Goal: Transaction & Acquisition: Purchase product/service

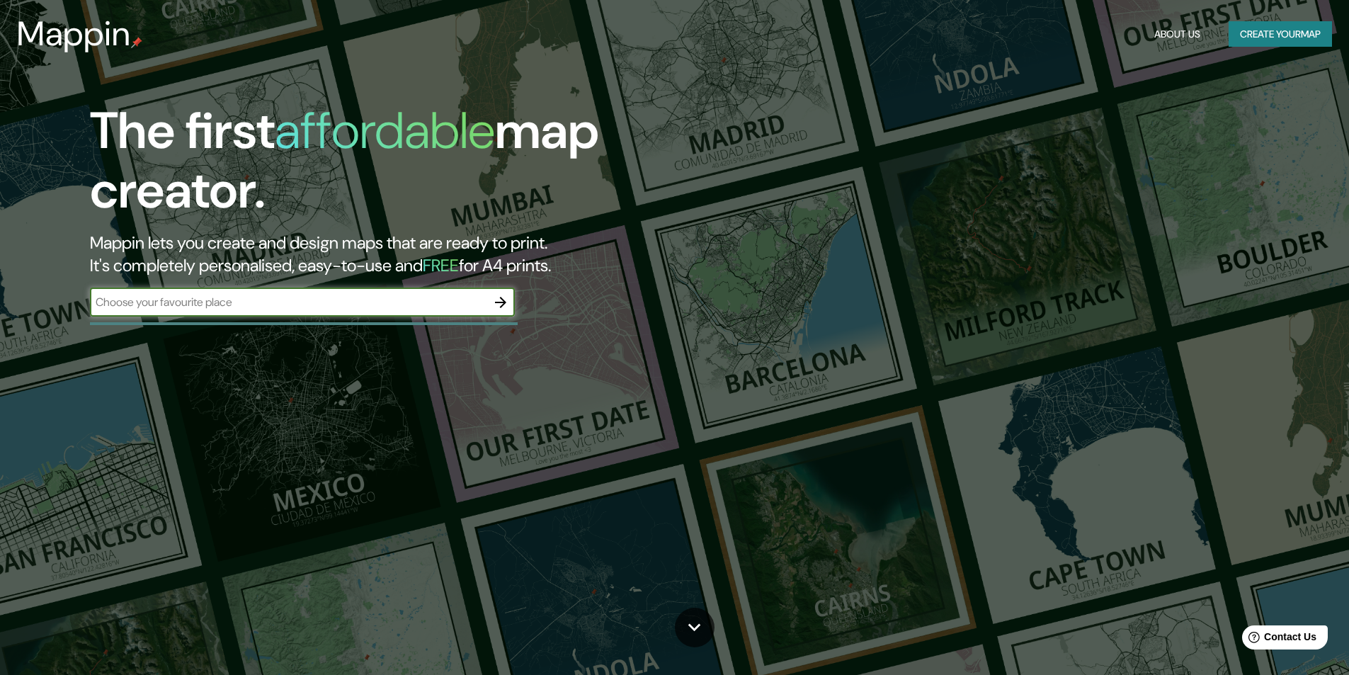
click at [229, 311] on div "​" at bounding box center [302, 302] width 425 height 28
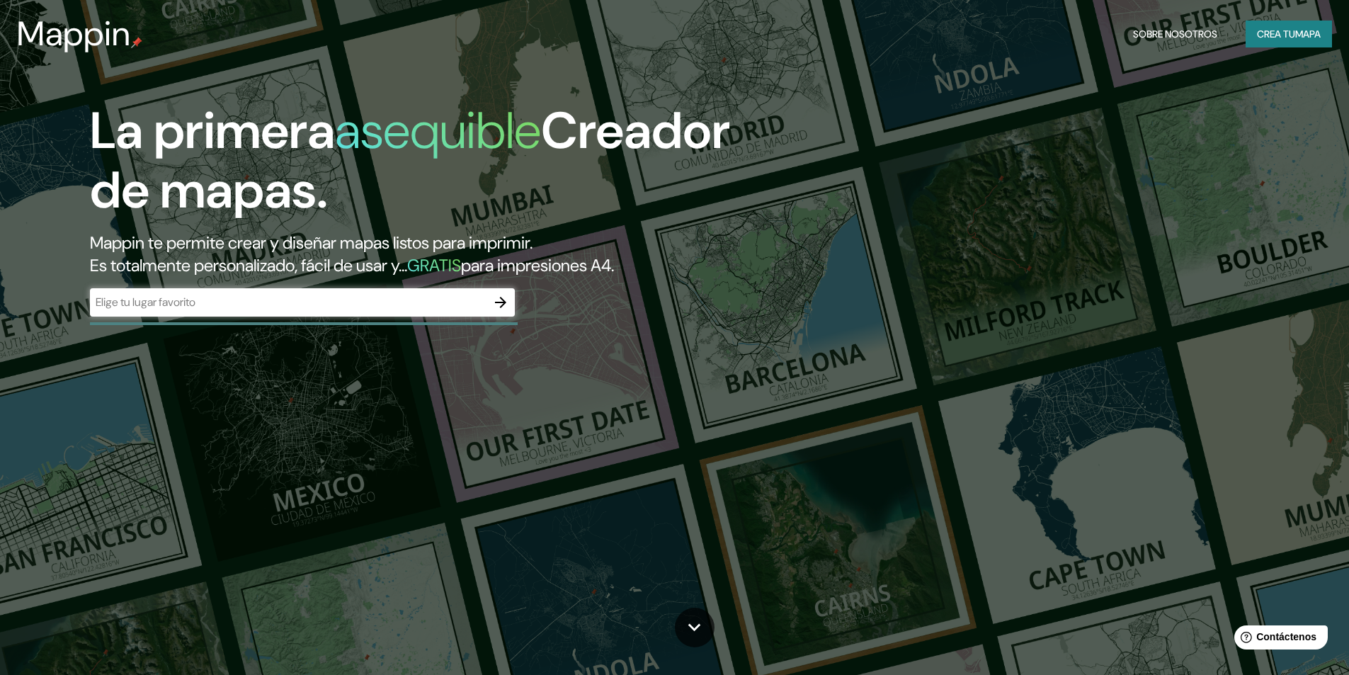
click at [283, 288] on div "​" at bounding box center [302, 302] width 425 height 28
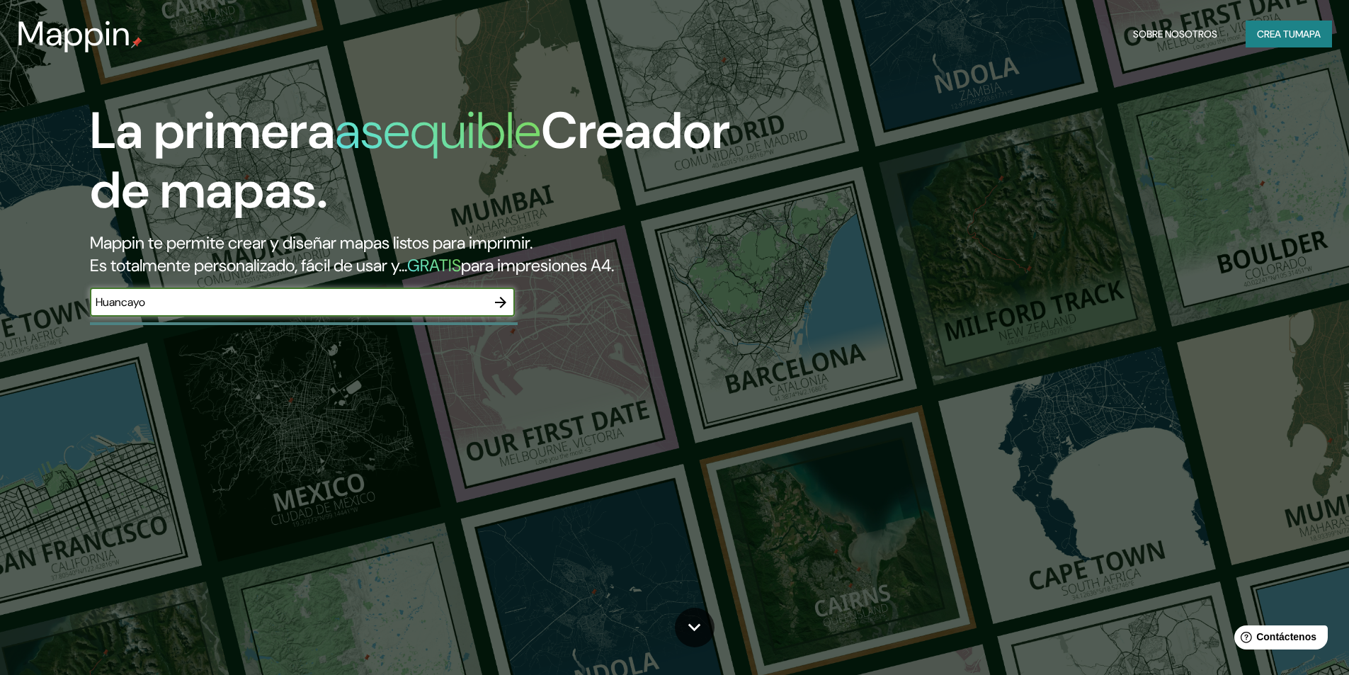
type input "Huancayo"
click at [502, 306] on icon "button" at bounding box center [500, 302] width 11 height 11
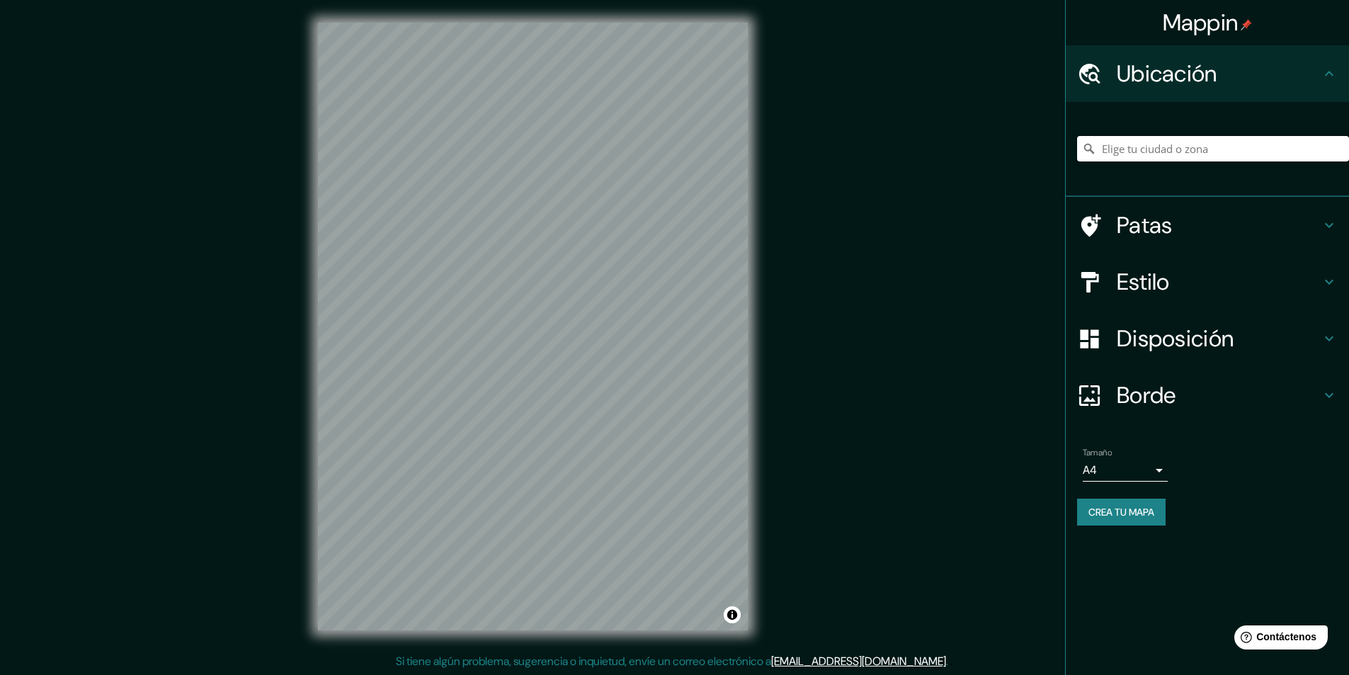
click at [1203, 143] on input "Elige tu ciudad o zona" at bounding box center [1213, 148] width 272 height 25
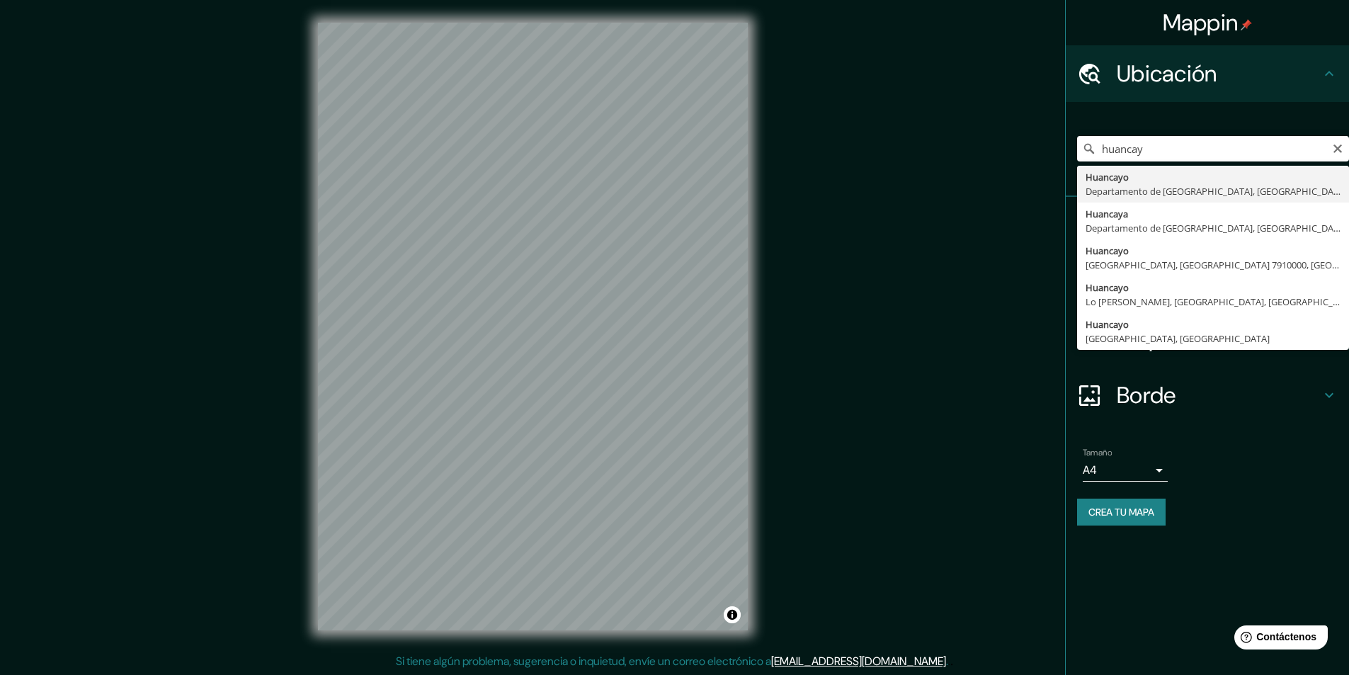
type input "Huancayo, [GEOGRAPHIC_DATA], [GEOGRAPHIC_DATA]"
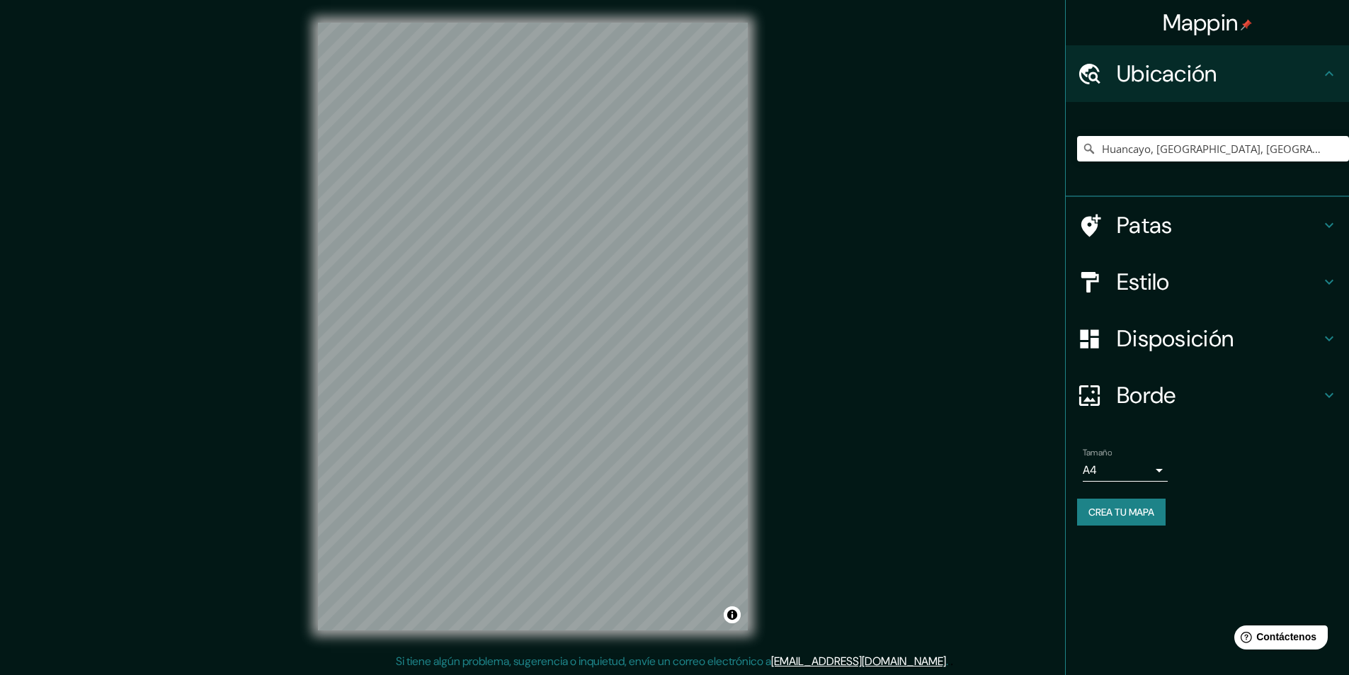
click at [753, 326] on div "© Mapbox © OpenStreetMap Improve this map" at bounding box center [532, 326] width 475 height 653
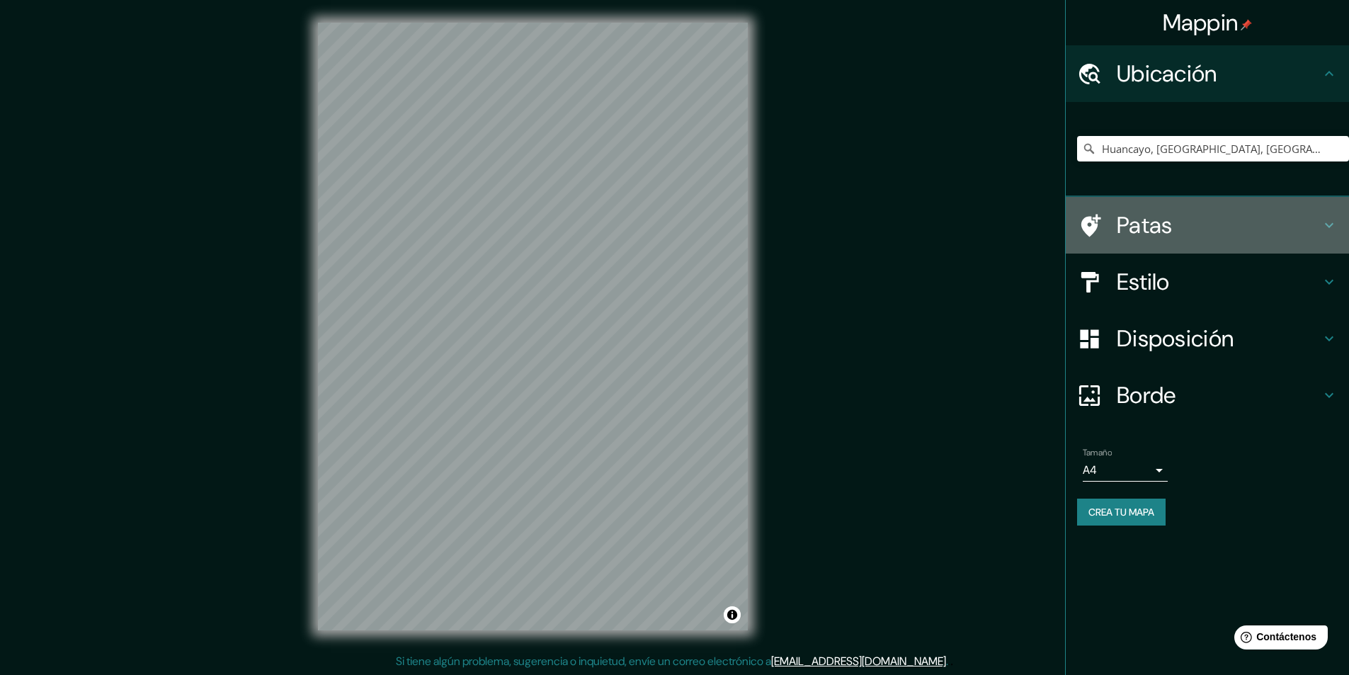
click at [1239, 242] on div "Patas" at bounding box center [1207, 225] width 283 height 57
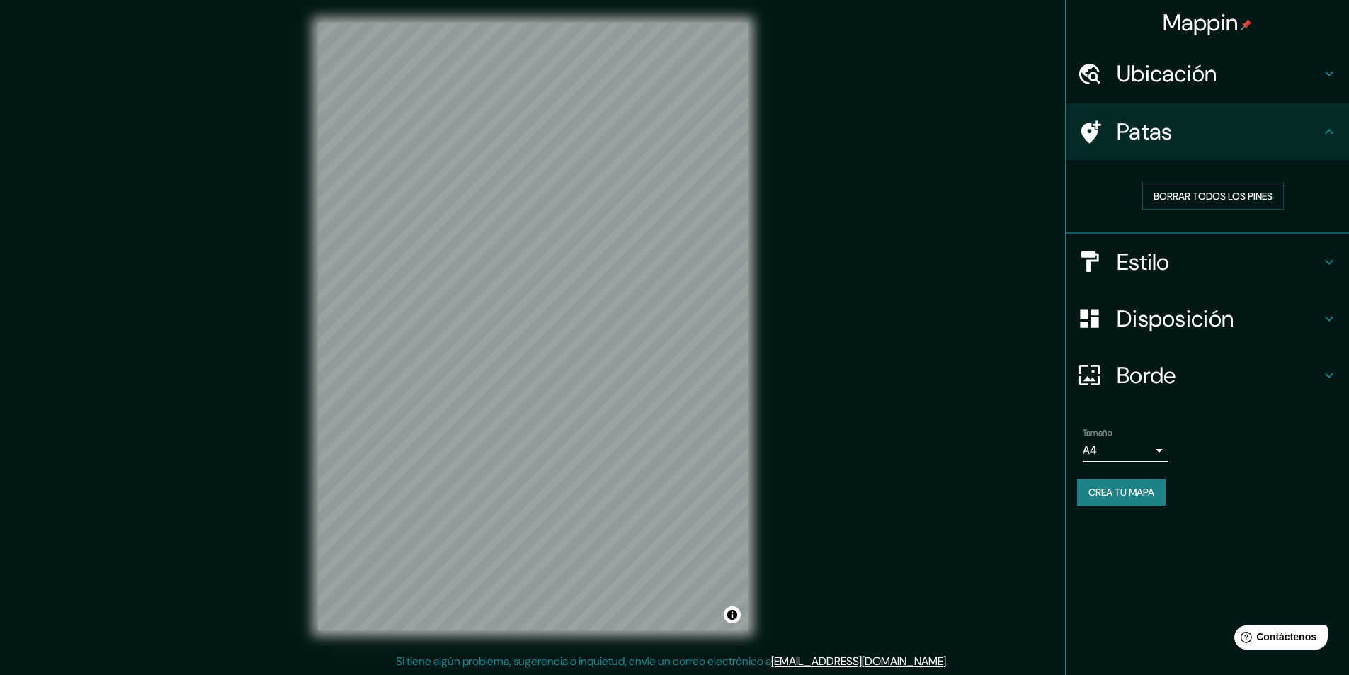
click at [1287, 127] on h4 "Patas" at bounding box center [1219, 132] width 204 height 28
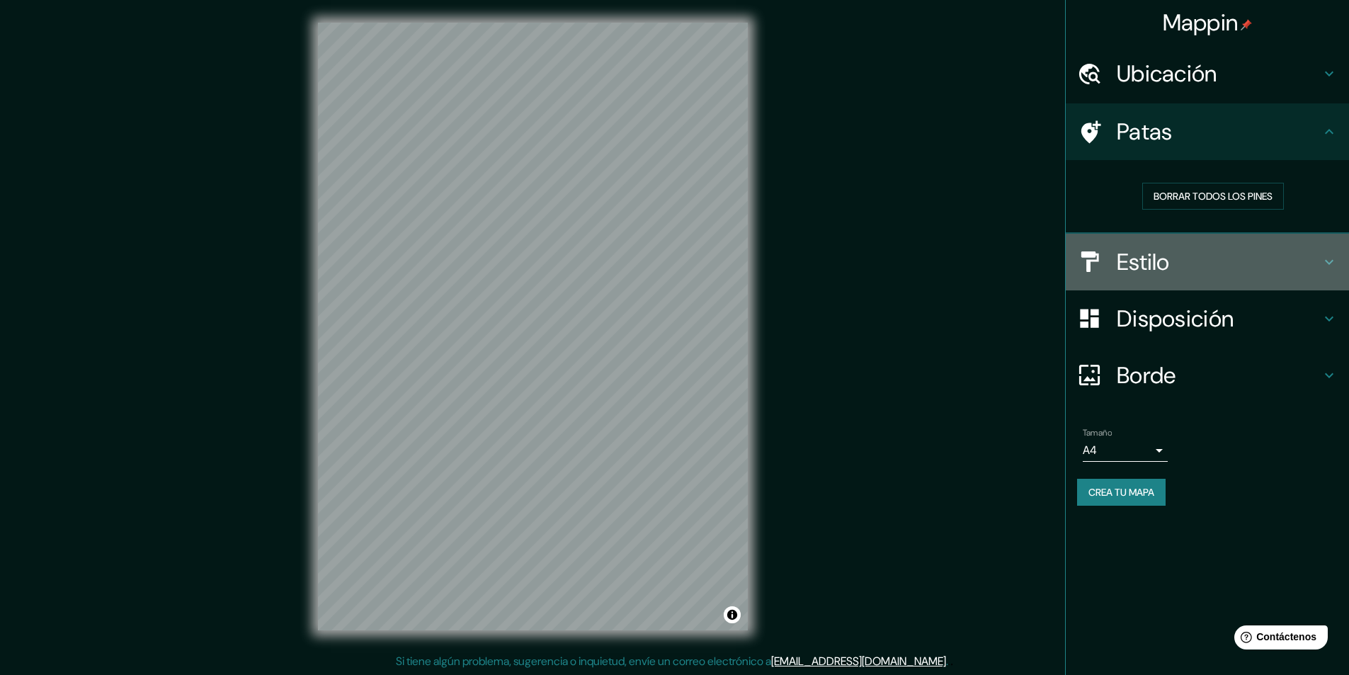
click at [1264, 250] on h4 "Estilo" at bounding box center [1219, 262] width 204 height 28
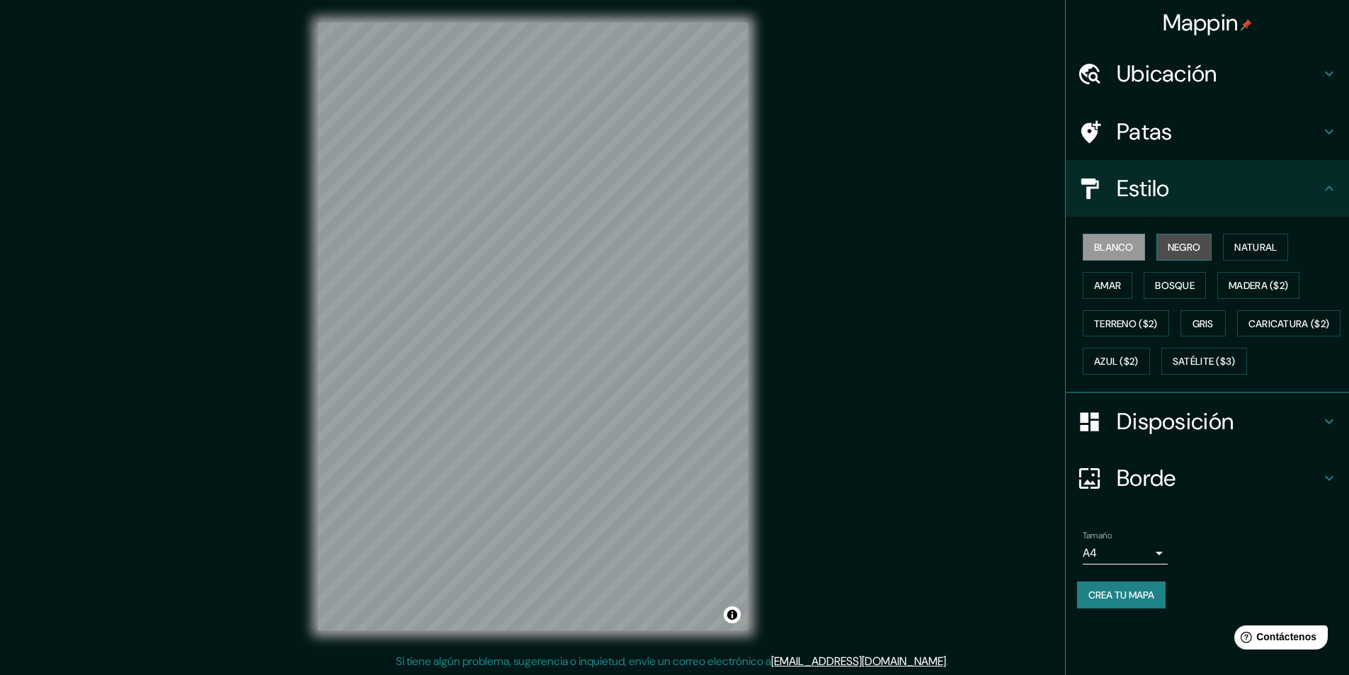
click at [1183, 243] on font "Negro" at bounding box center [1184, 247] width 33 height 13
click at [1115, 245] on font "Blanco" at bounding box center [1114, 247] width 40 height 13
click at [1277, 244] on font "Natural" at bounding box center [1255, 247] width 42 height 13
click at [1103, 281] on font "Amar" at bounding box center [1107, 285] width 27 height 13
click at [1190, 278] on font "Bosque" at bounding box center [1175, 285] width 40 height 18
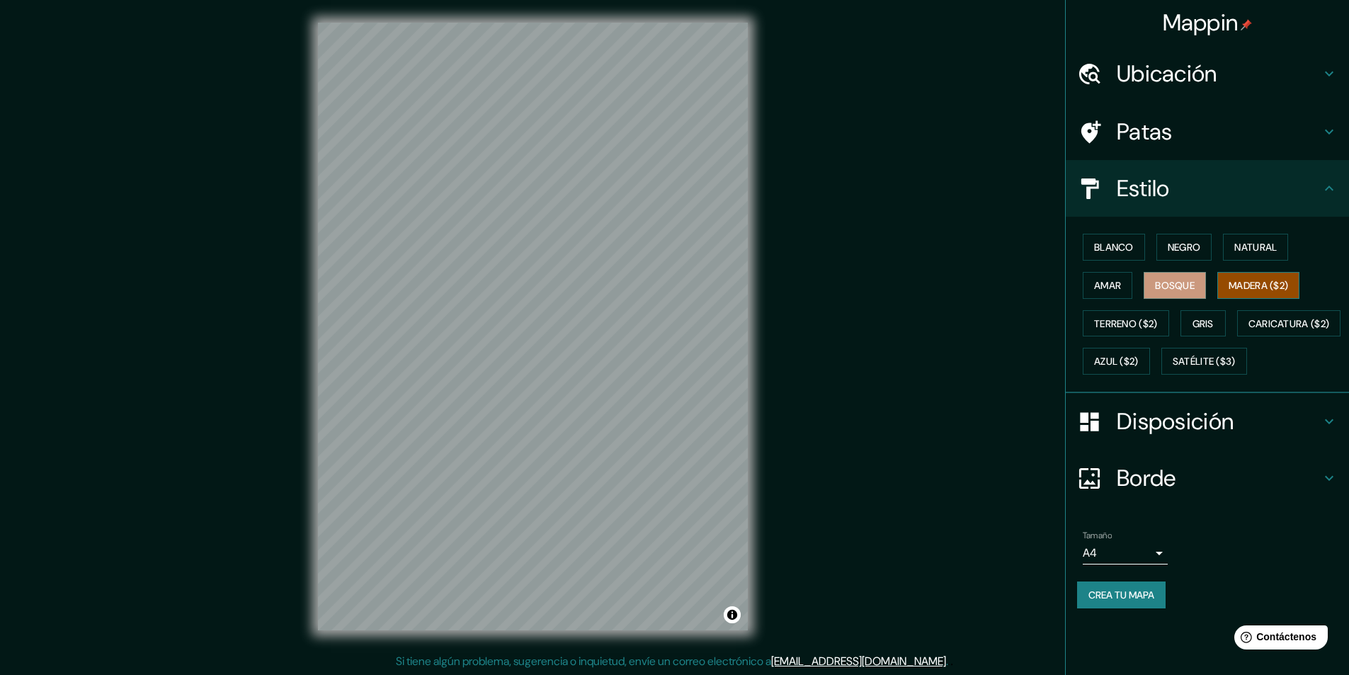
click at [1276, 285] on font "Madera ($2)" at bounding box center [1258, 285] width 59 height 13
click at [1158, 325] on font "Terreno ($2)" at bounding box center [1126, 323] width 64 height 13
click at [1224, 325] on button "Gris" at bounding box center [1202, 323] width 45 height 27
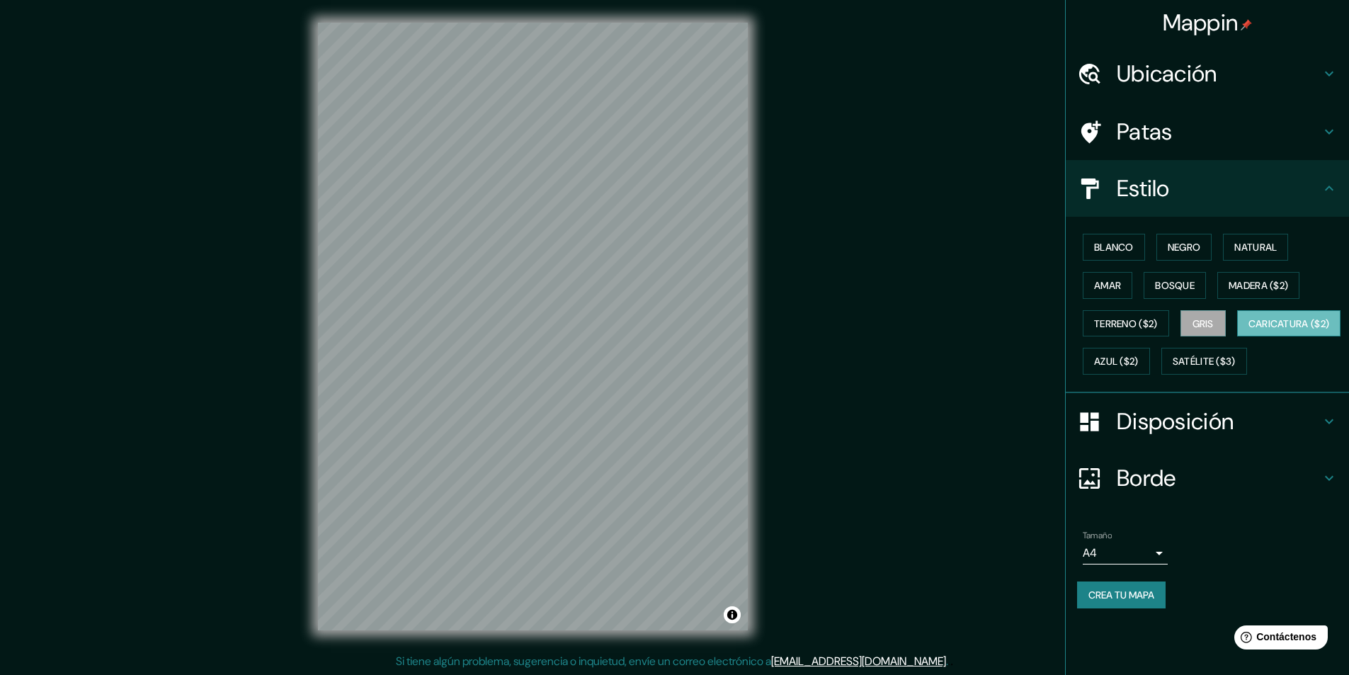
drag, startPoint x: 1161, startPoint y: 368, endPoint x: 1173, endPoint y: 370, distance: 13.1
click at [1248, 330] on font "Caricatura ($2)" at bounding box center [1288, 323] width 81 height 13
click at [1263, 346] on div "Blanco Negro Natural Amar Bosque Madera ($2) Terreno ($2) Gris Caricatura ($2) …" at bounding box center [1213, 304] width 272 height 152
click at [1273, 243] on font "Natural" at bounding box center [1255, 247] width 42 height 13
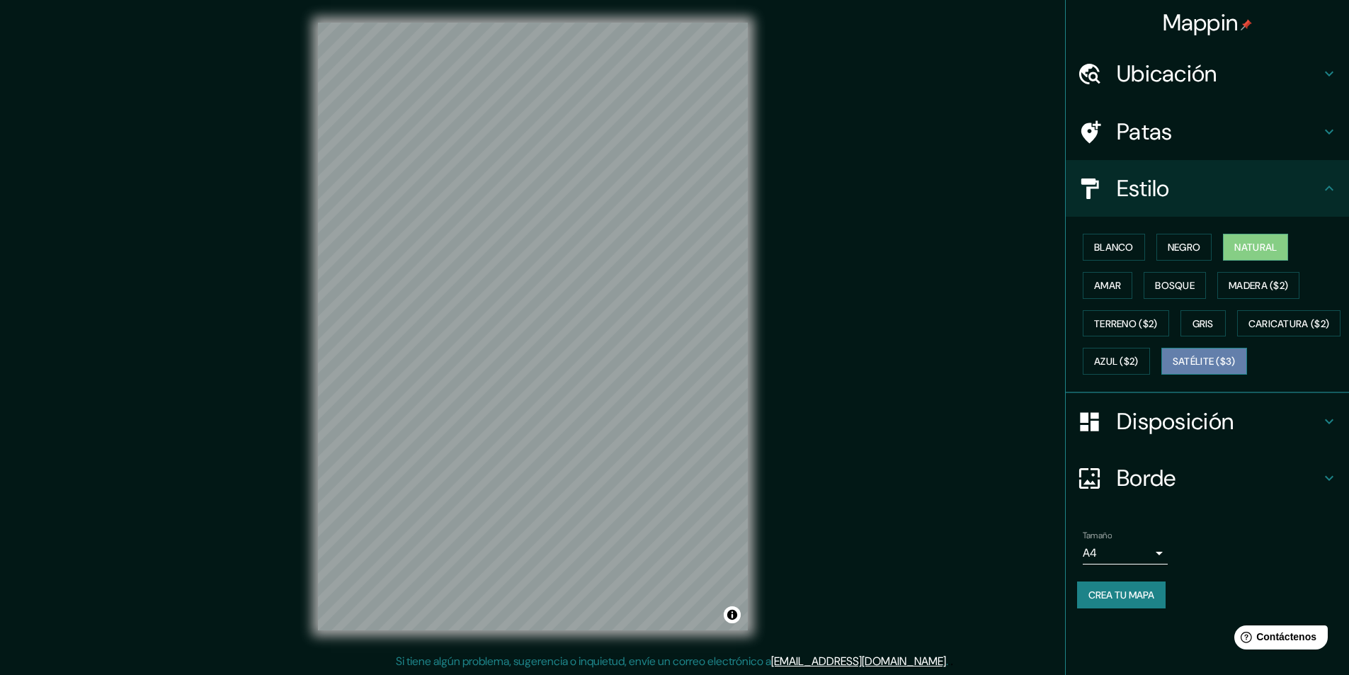
click at [1173, 368] on font "Satélite ($3)" at bounding box center [1204, 361] width 63 height 13
click at [1241, 244] on font "Natural" at bounding box center [1255, 247] width 42 height 13
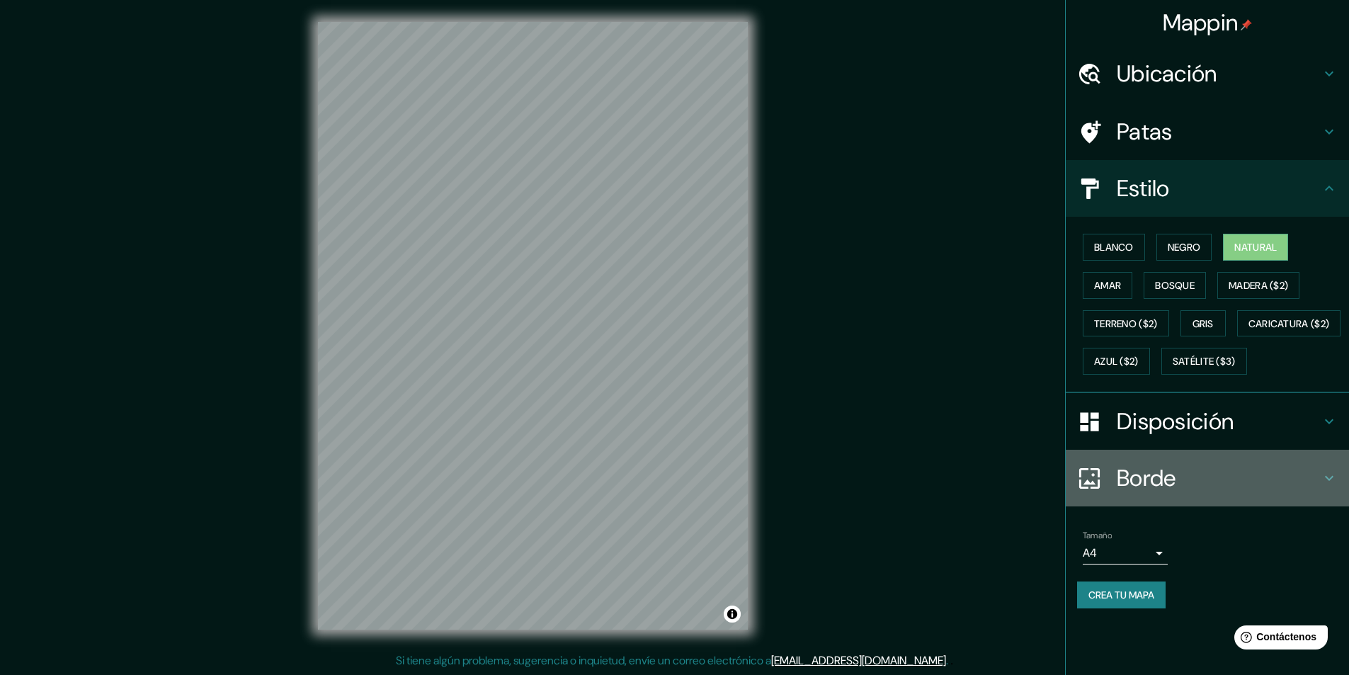
click at [1200, 492] on h4 "Borde" at bounding box center [1219, 478] width 204 height 28
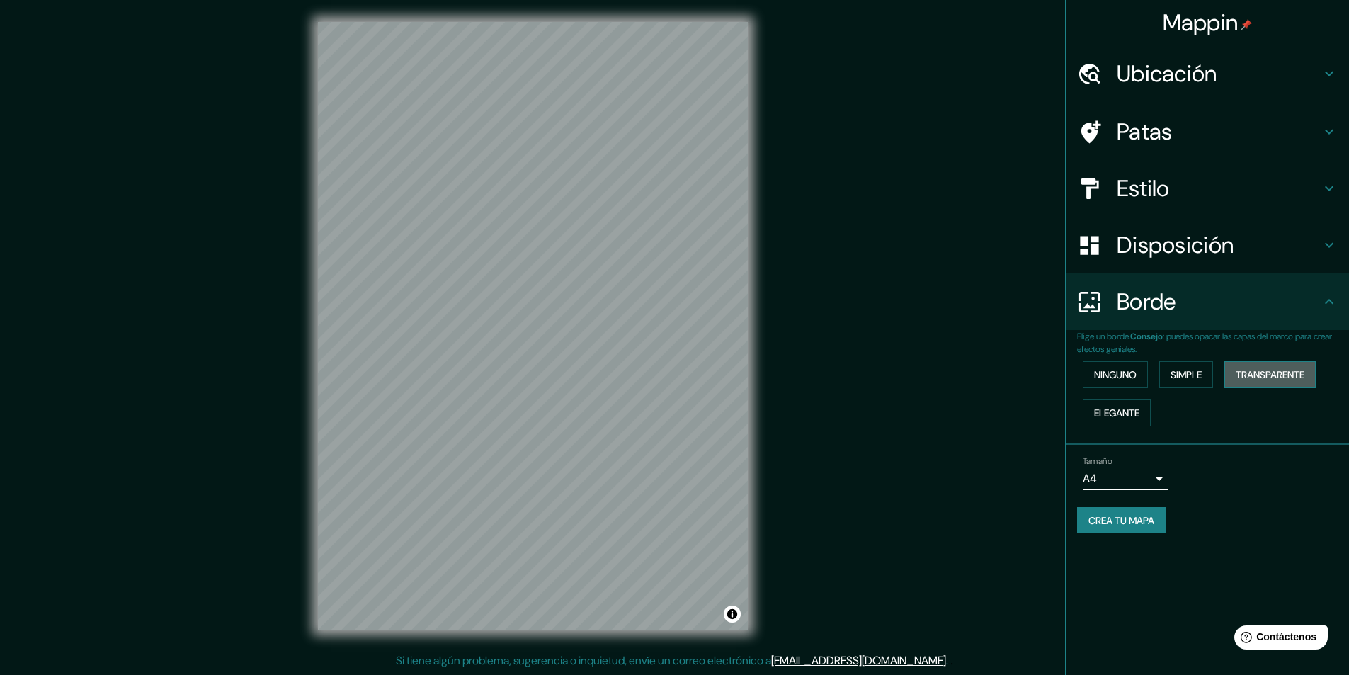
click at [1304, 374] on font "Transparente" at bounding box center [1270, 374] width 69 height 13
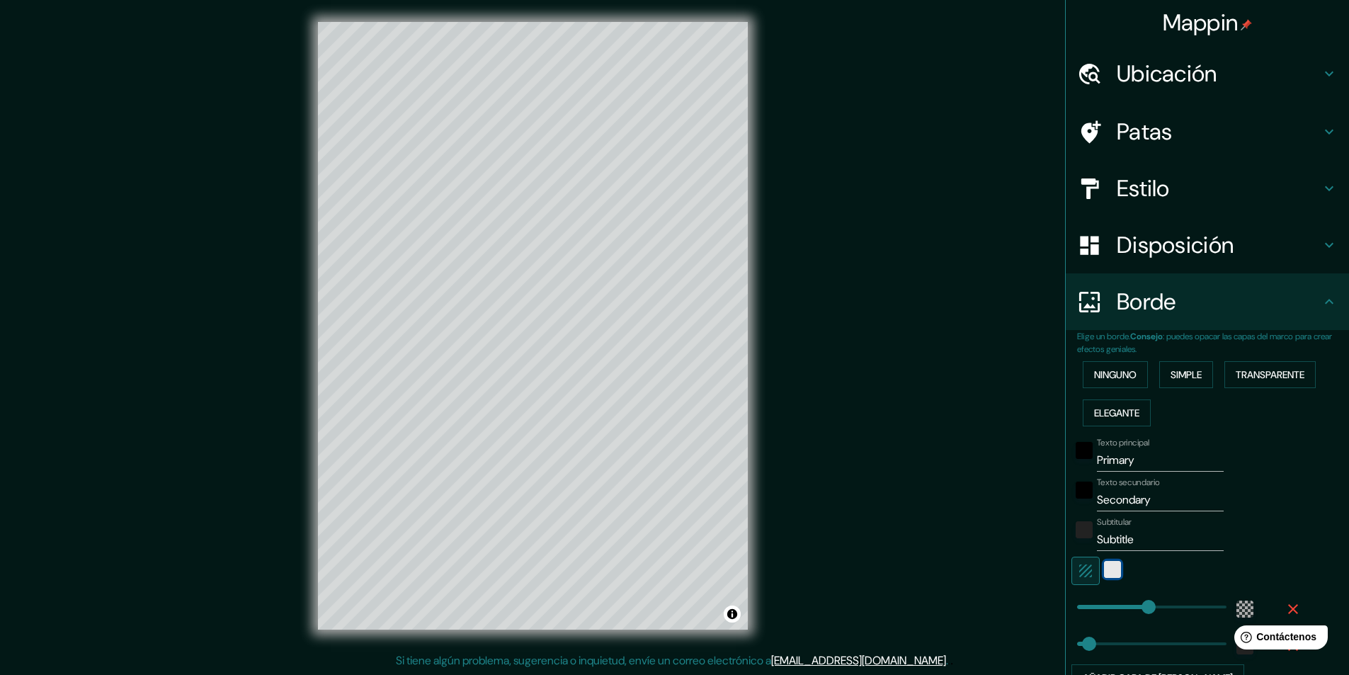
click at [1104, 569] on div "blanco" at bounding box center [1112, 569] width 17 height 17
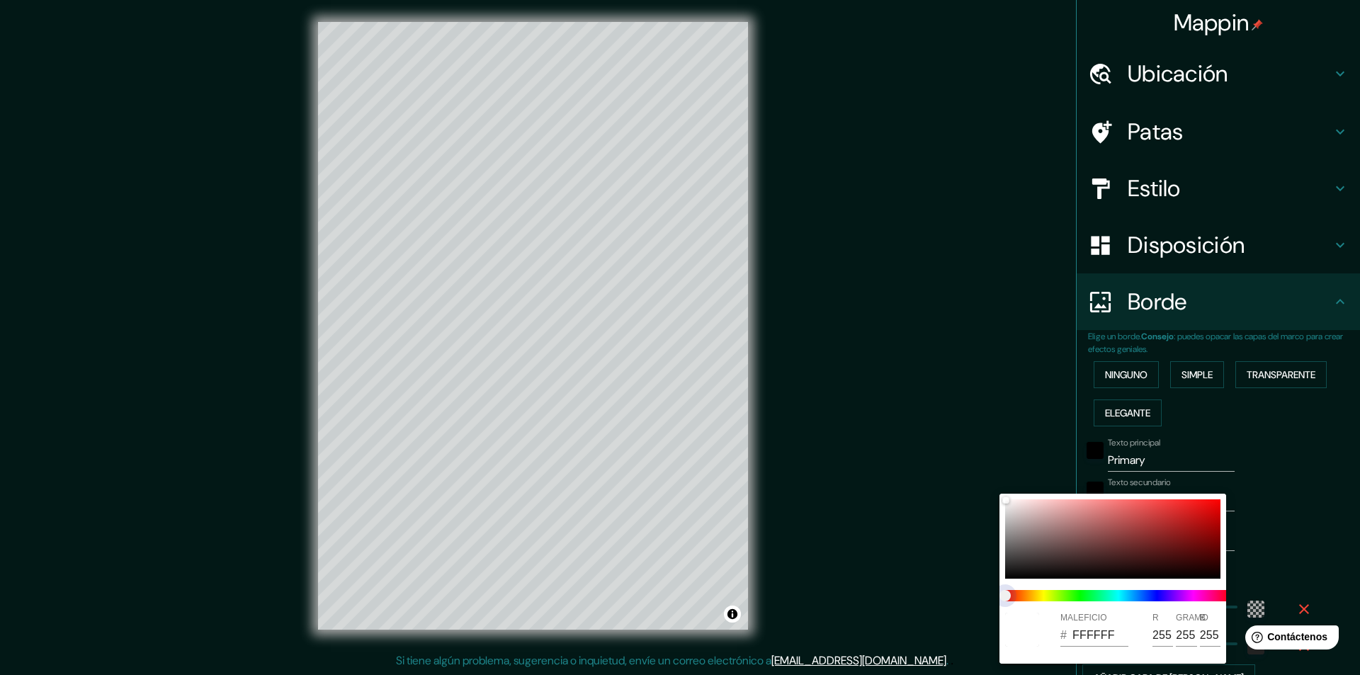
type input "291"
type input "49"
type input "291"
type input "49"
type input "291"
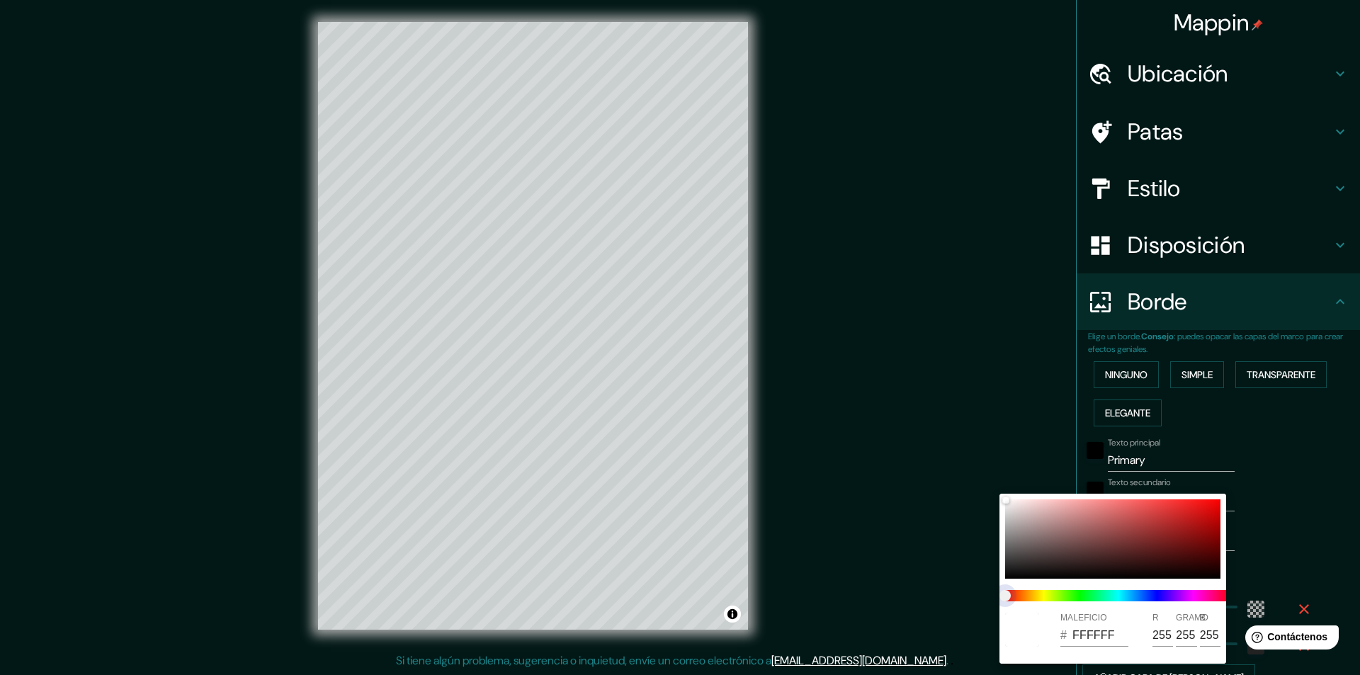
type input "49"
drag, startPoint x: 1011, startPoint y: 594, endPoint x: 1176, endPoint y: 592, distance: 164.3
click at [1176, 592] on span at bounding box center [1118, 595] width 227 height 11
type input "291"
type input "49"
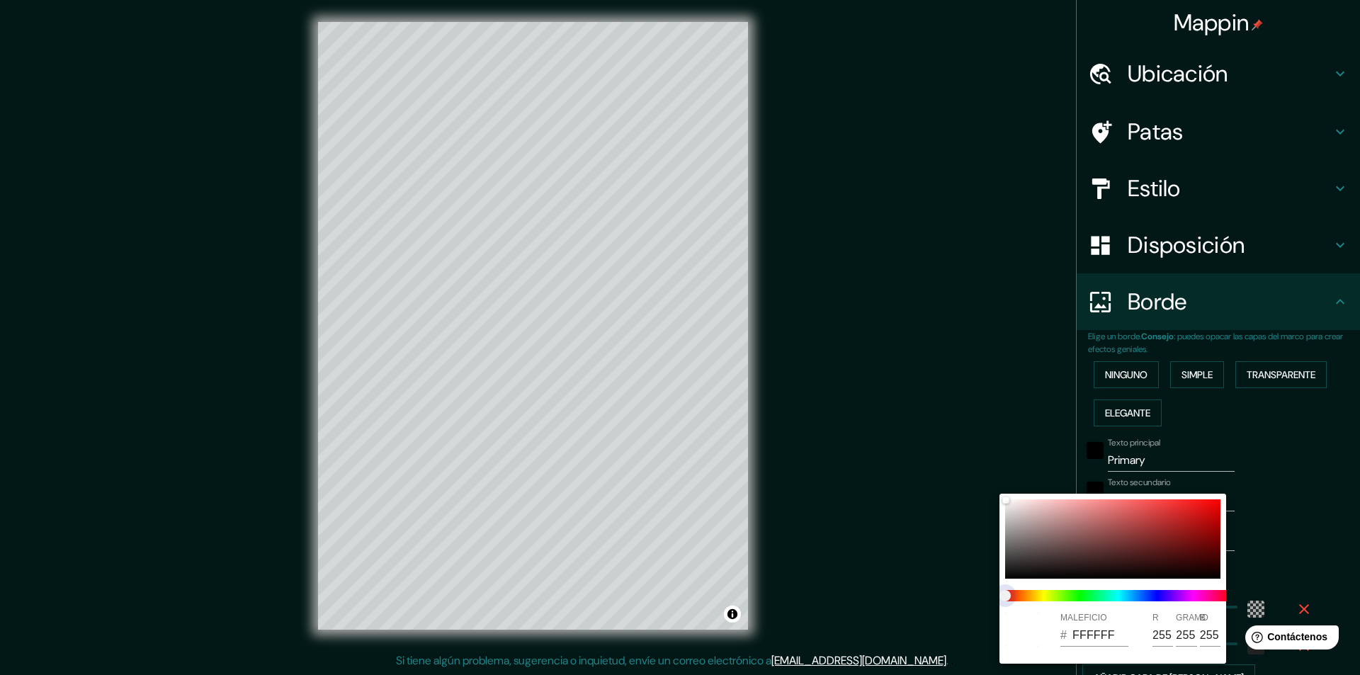
click at [1171, 597] on span at bounding box center [1118, 595] width 227 height 11
type input "291"
type input "49"
type input "E16565"
type input "225"
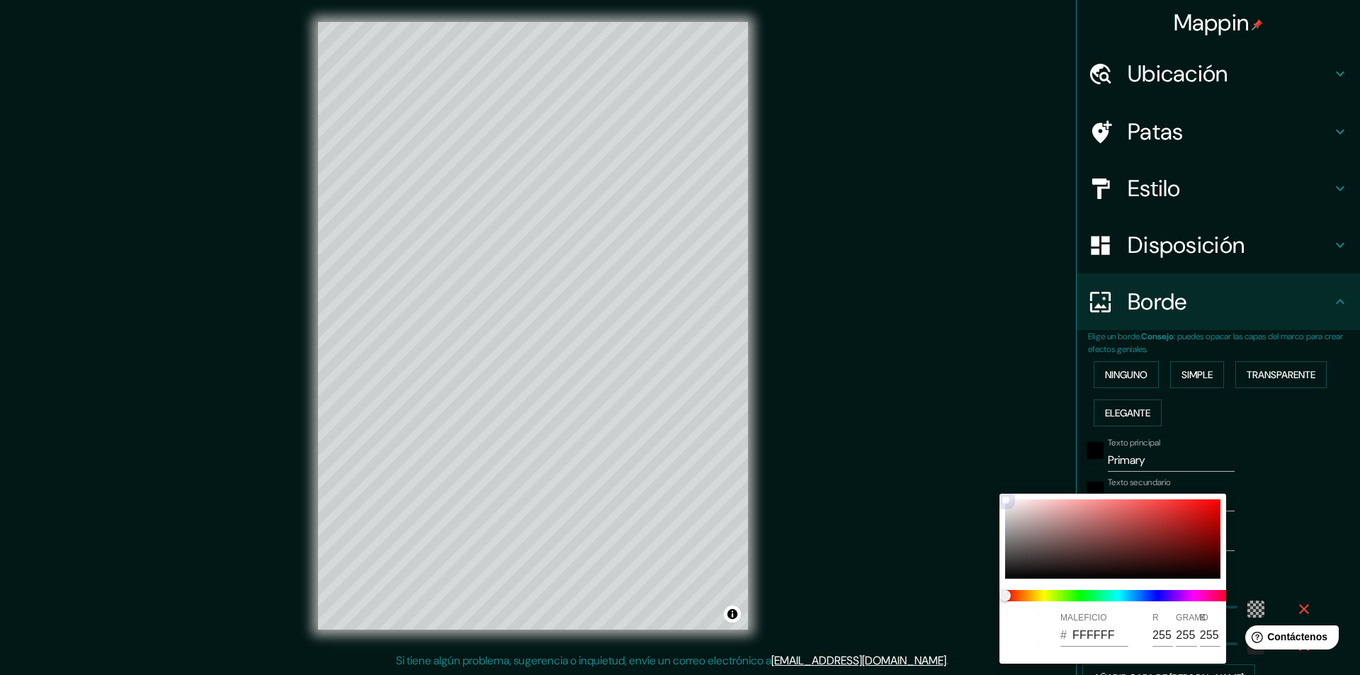
type input "101"
type input "291"
type input "49"
type input "E36565"
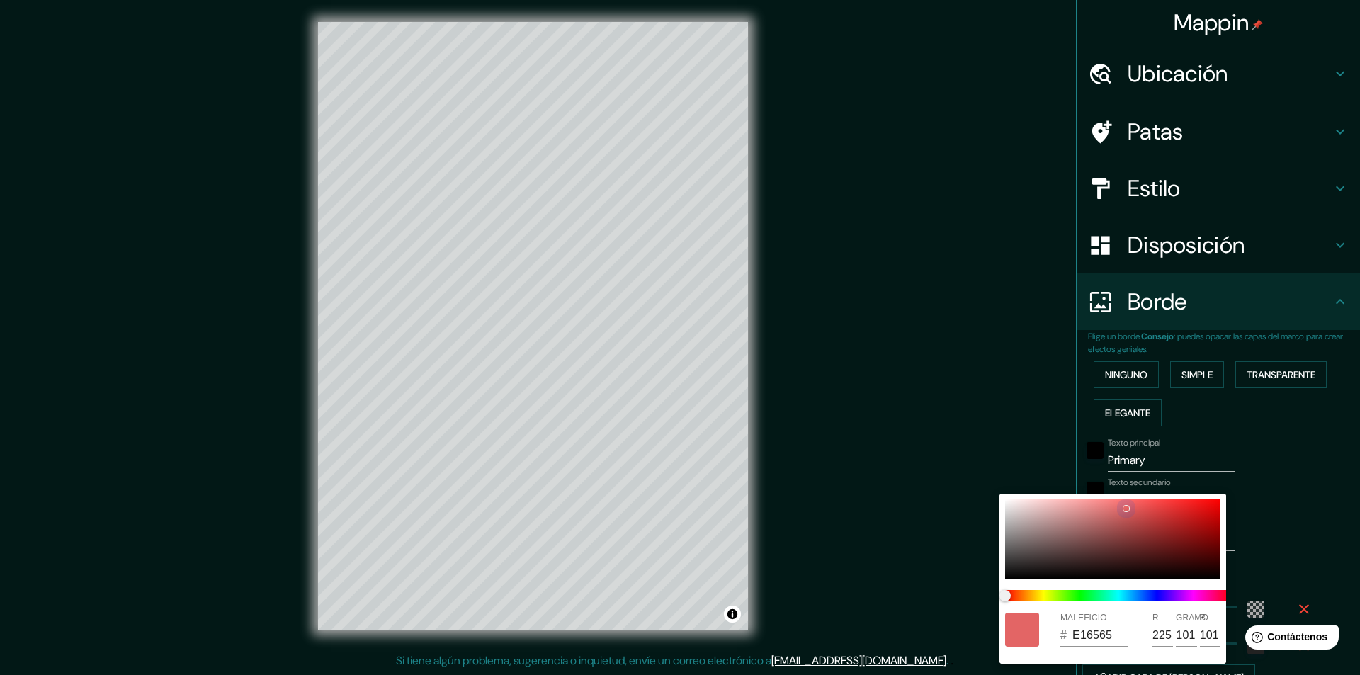
type input "227"
type input "291"
type input "49"
type input "E36363"
type input "99"
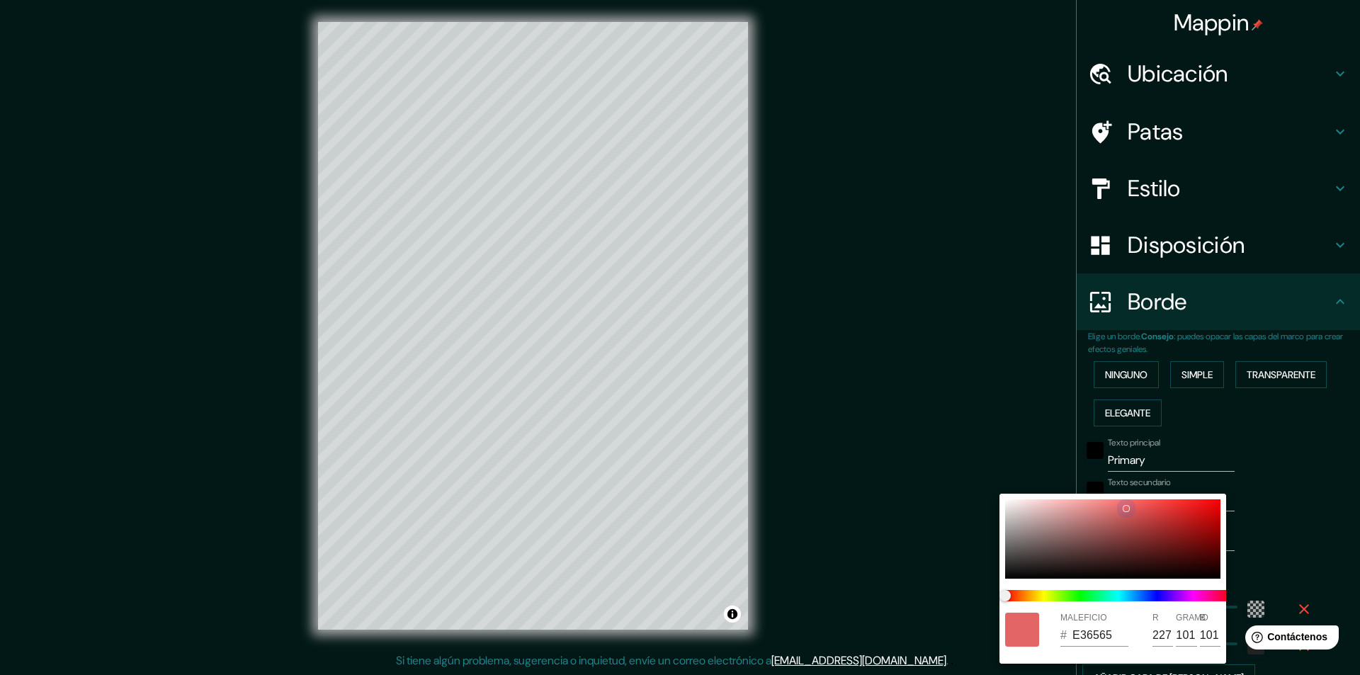
type input "99"
type input "291"
type input "49"
type input "E34A4A"
type input "74"
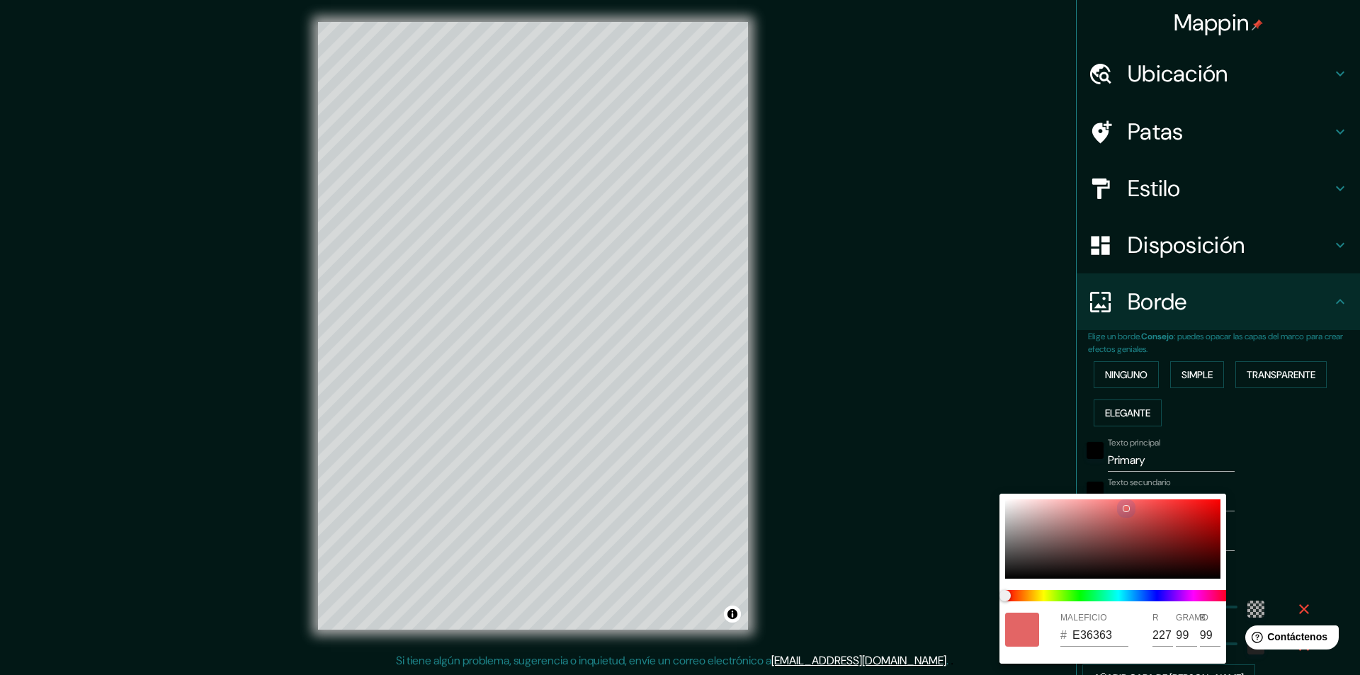
type input "74"
type input "291"
type input "49"
type input "E32424"
type input "36"
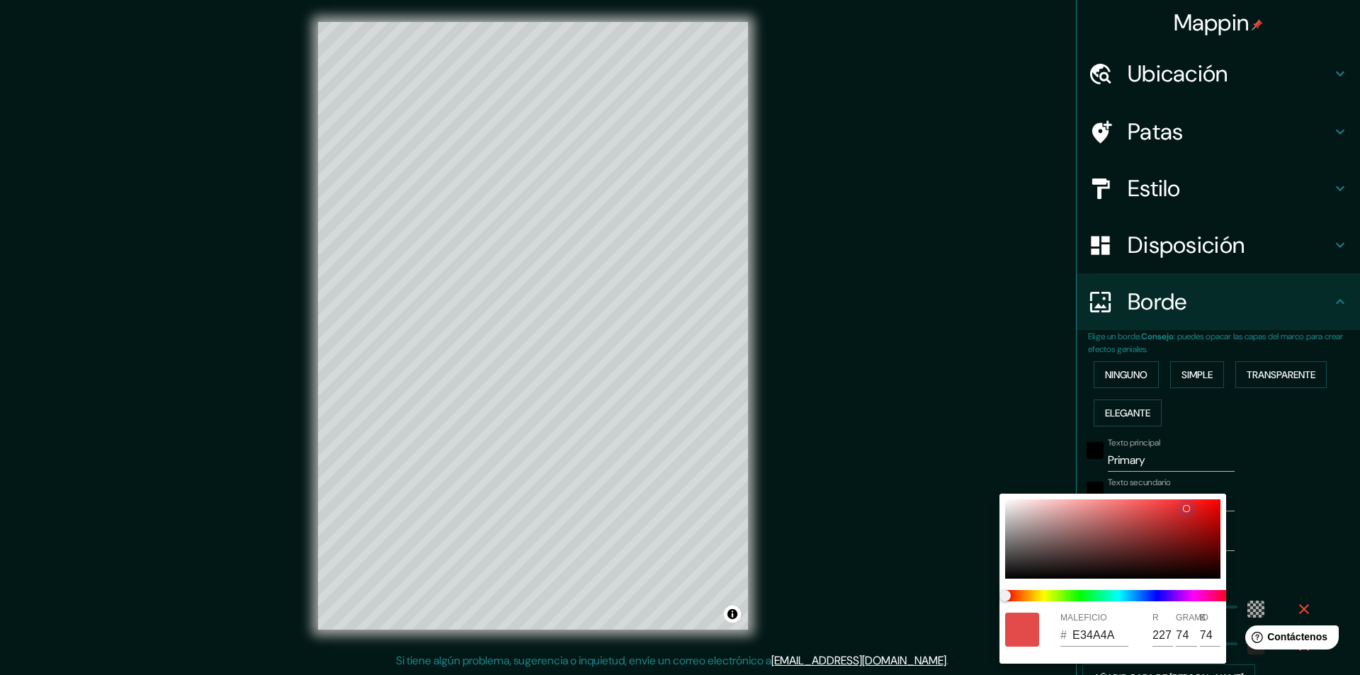
type input "36"
type input "291"
type input "49"
type input "E61111"
type input "230"
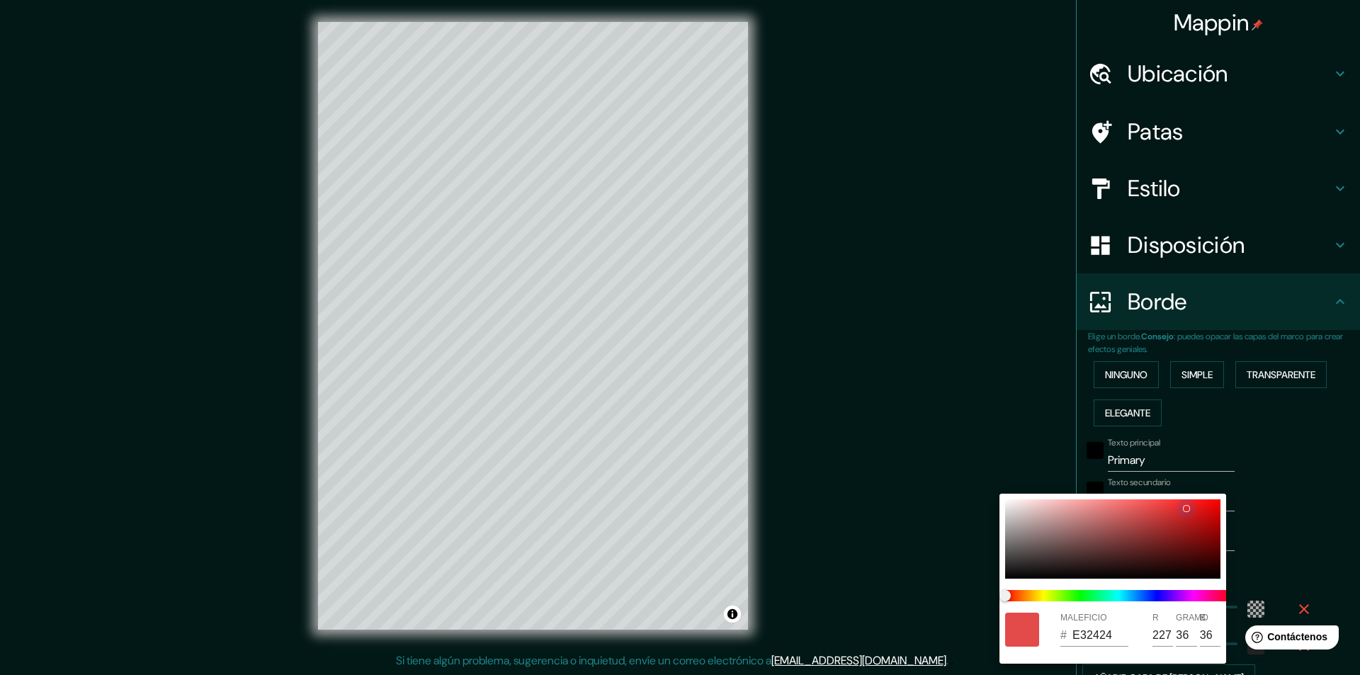
type input "17"
type input "291"
type input "49"
type input "EF0303"
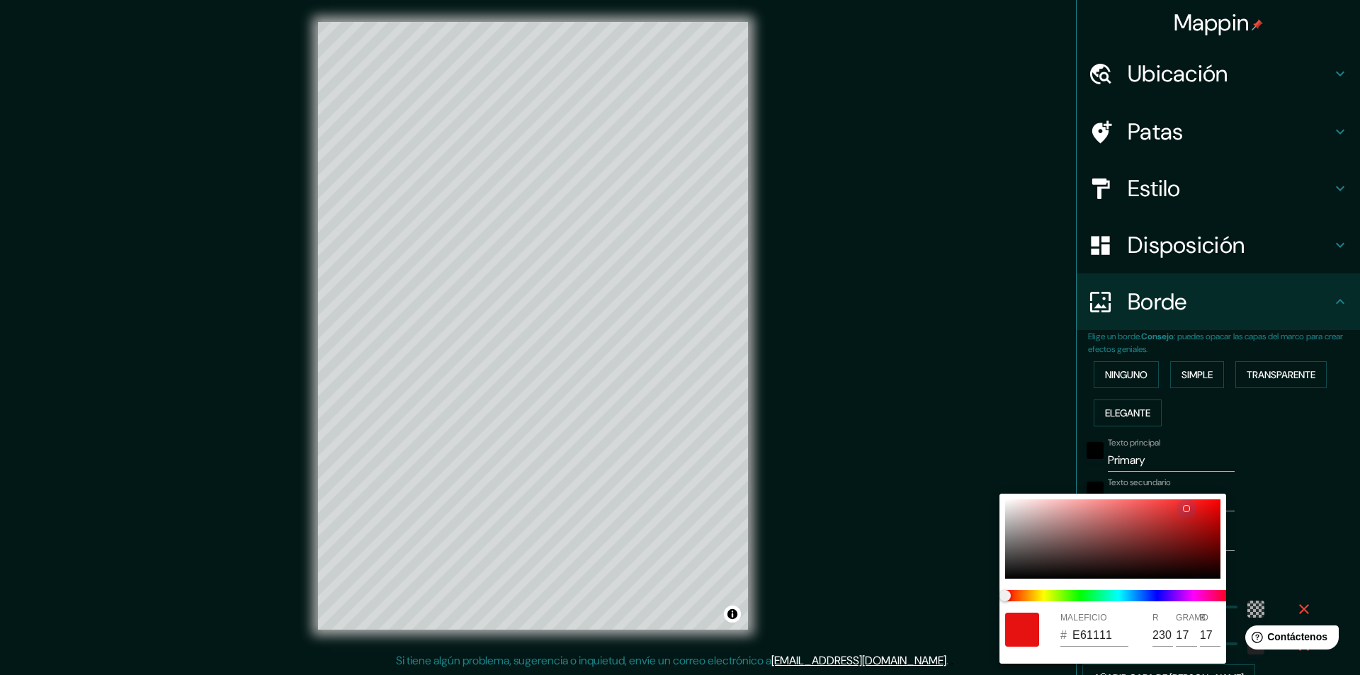
type input "239"
type input "3"
type input "291"
type input "49"
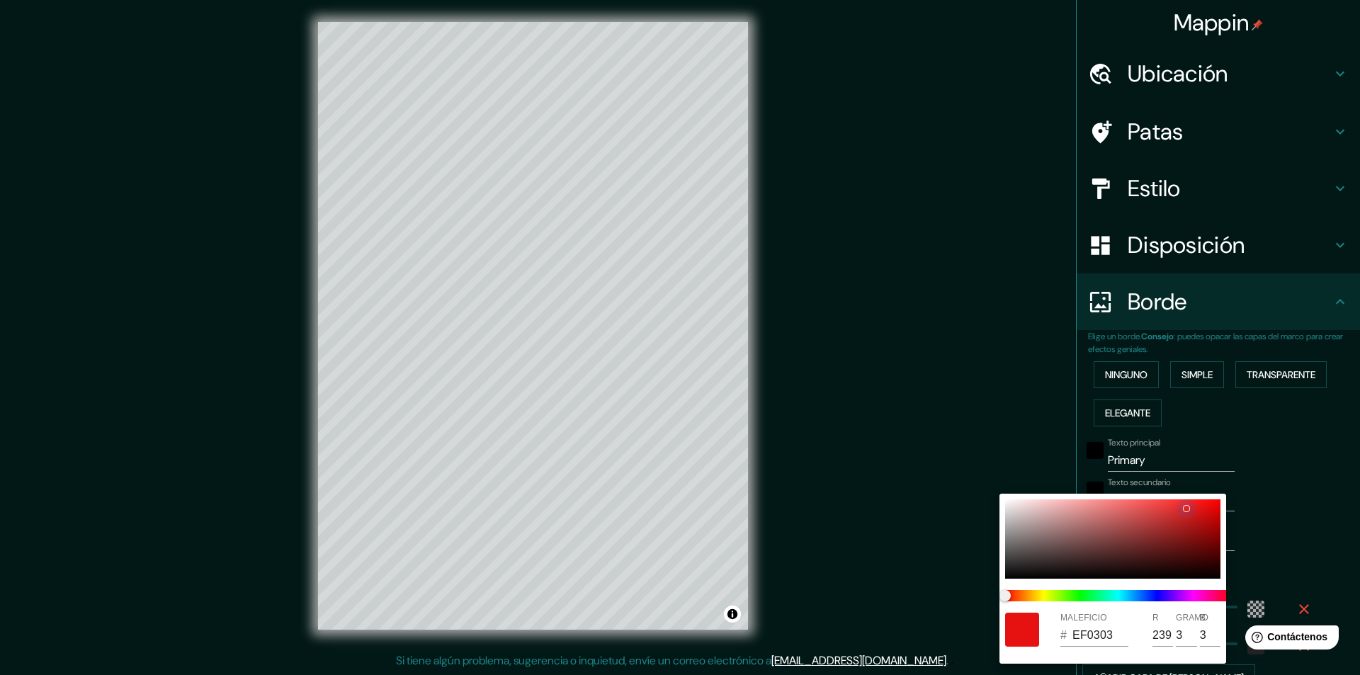
type input "F40000"
type input "244"
type input "0"
type input "291"
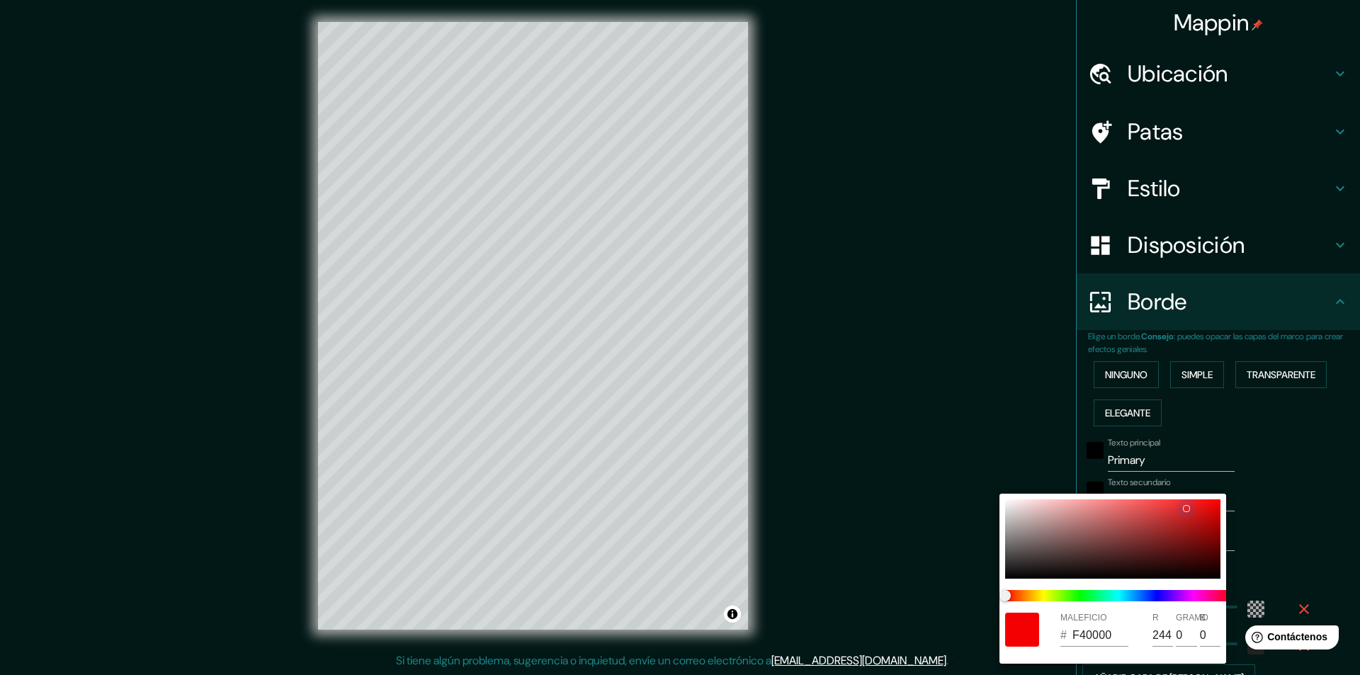
type input "49"
type input "F60000"
type input "246"
type input "291"
type input "49"
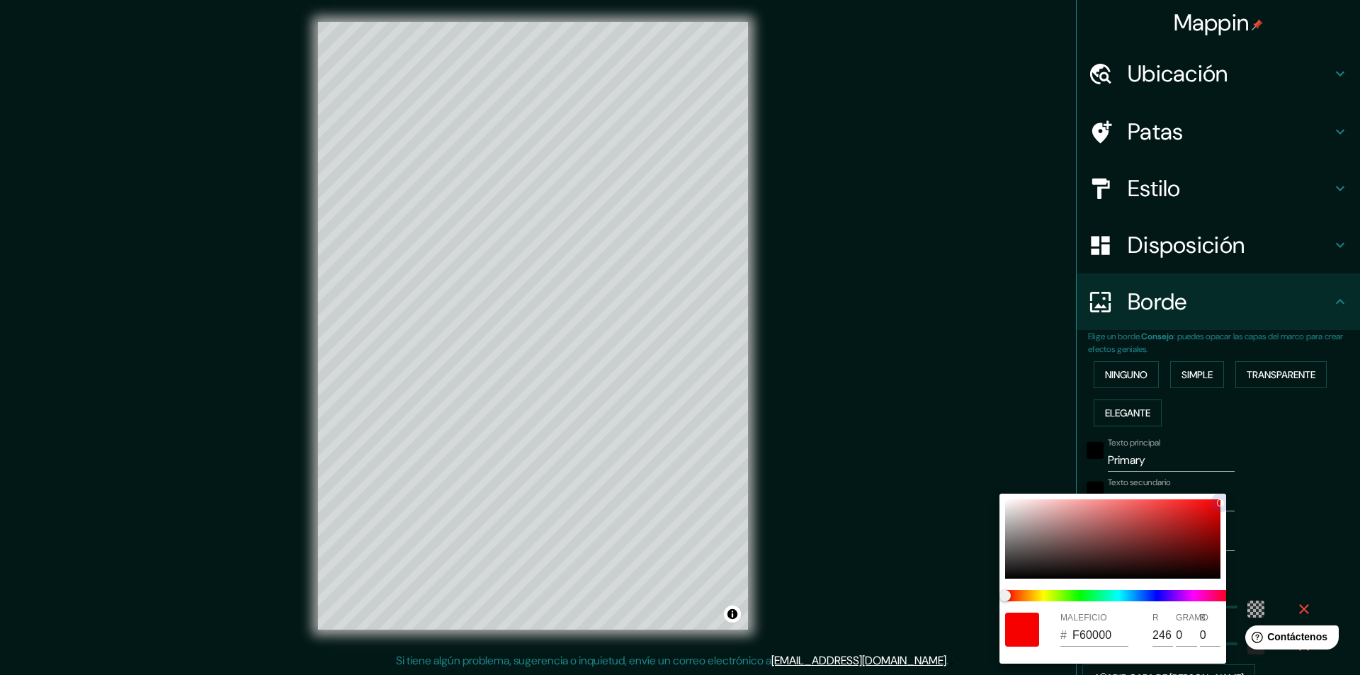
type input "FAF0F0"
type input "250"
type input "240"
drag, startPoint x: 1049, startPoint y: 523, endPoint x: 856, endPoint y: 501, distance: 194.6
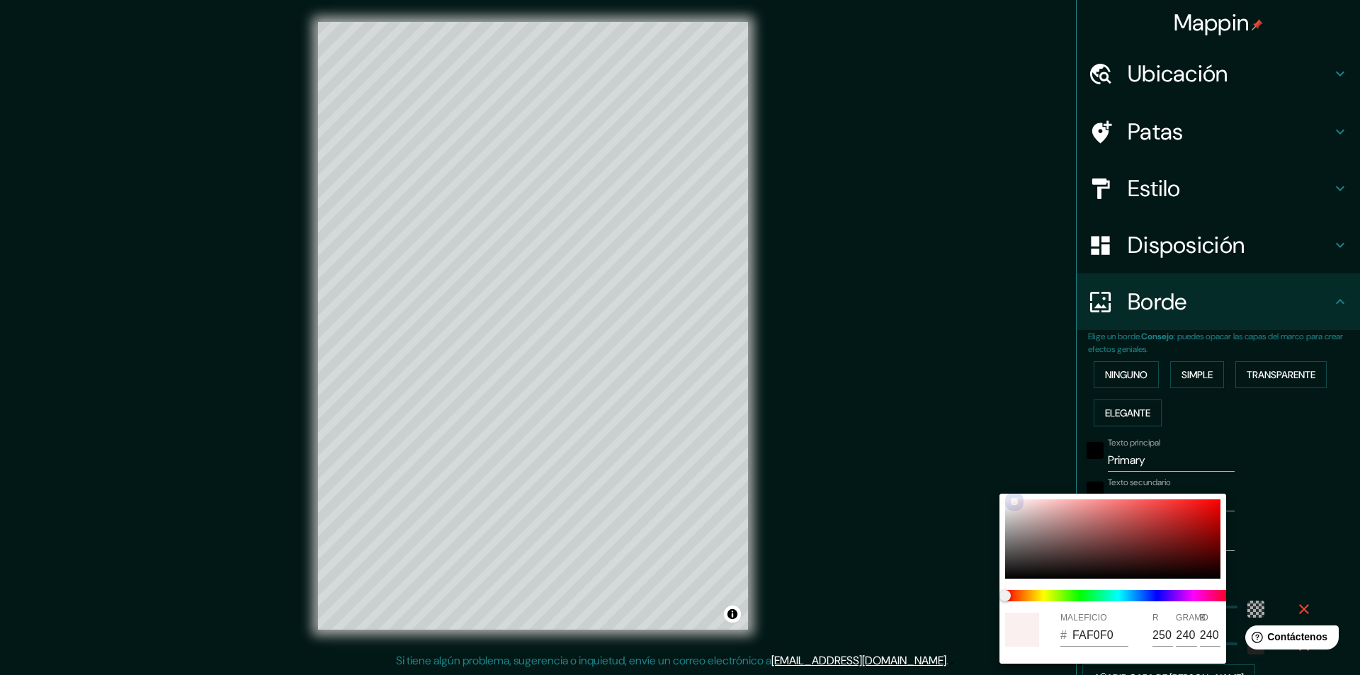
click at [856, 501] on div "MALEFICIO # FAF0F0 R 250 GRAMO 240 B 240" at bounding box center [680, 337] width 1360 height 675
click at [1292, 428] on div at bounding box center [680, 337] width 1360 height 675
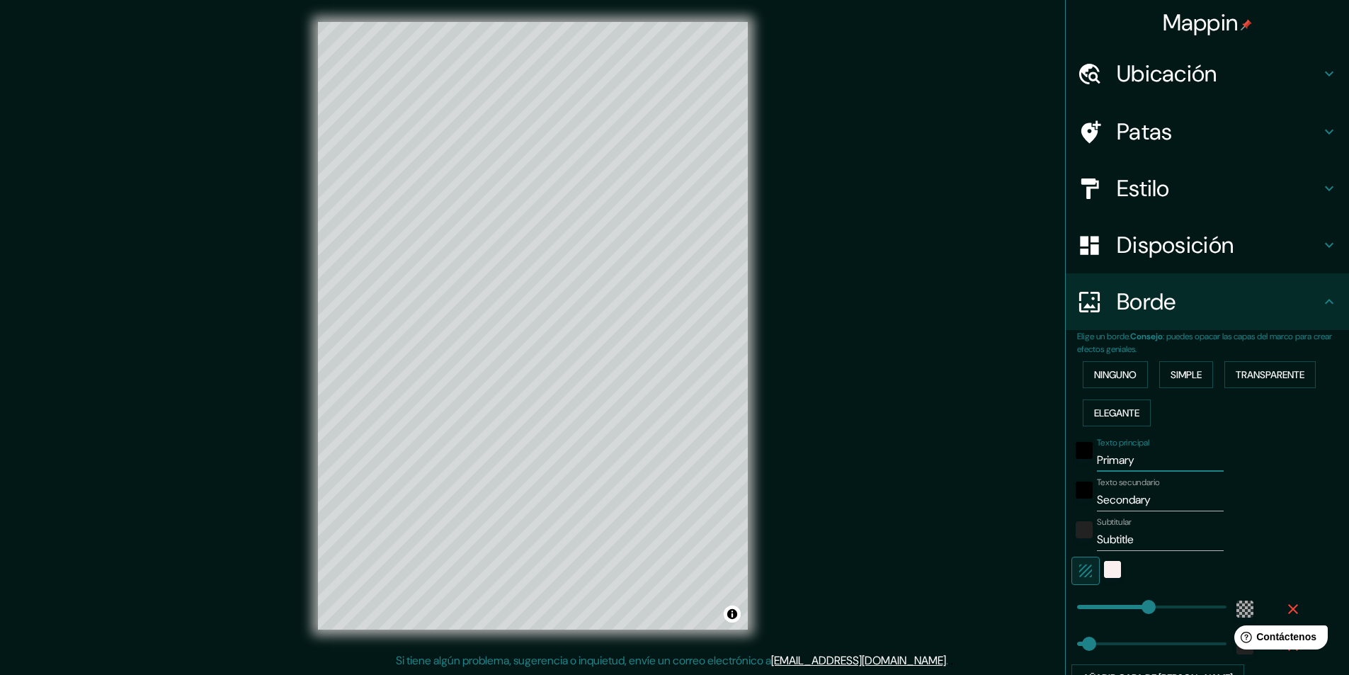
drag, startPoint x: 1148, startPoint y: 455, endPoint x: 1056, endPoint y: 460, distance: 92.2
click at [1066, 460] on div "Elige un borde. Consejo : puedes opacar las capas del marco para crear efectos …" at bounding box center [1207, 516] width 283 height 373
type input "291"
type input "49"
drag, startPoint x: 1246, startPoint y: 462, endPoint x: 1171, endPoint y: 501, distance: 84.6
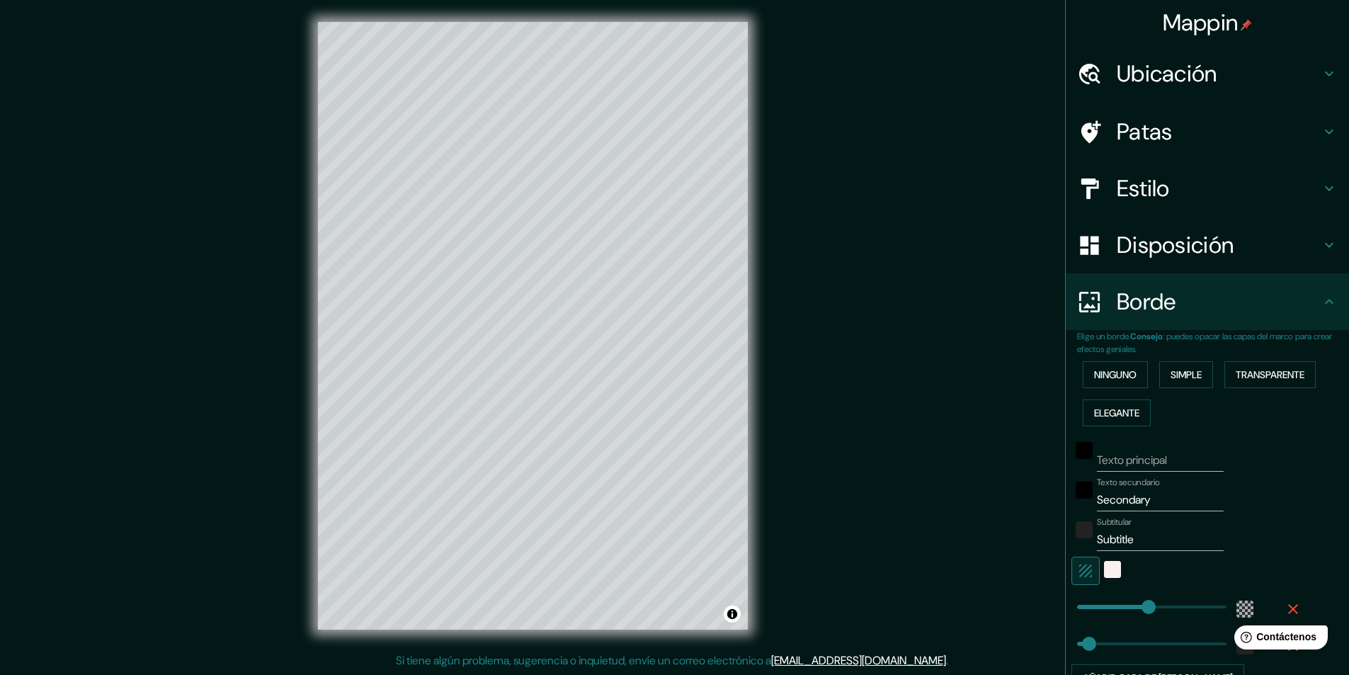
click at [1244, 463] on div "Texto principal" at bounding box center [1187, 455] width 232 height 34
drag, startPoint x: 1149, startPoint y: 510, endPoint x: 1049, endPoint y: 513, distance: 99.9
click at [1037, 508] on div "Mappin Ubicación Huancayo, [GEOGRAPHIC_DATA], [GEOGRAPHIC_DATA] Patas Estilo Di…" at bounding box center [674, 337] width 1349 height 676
type input "291"
type input "49"
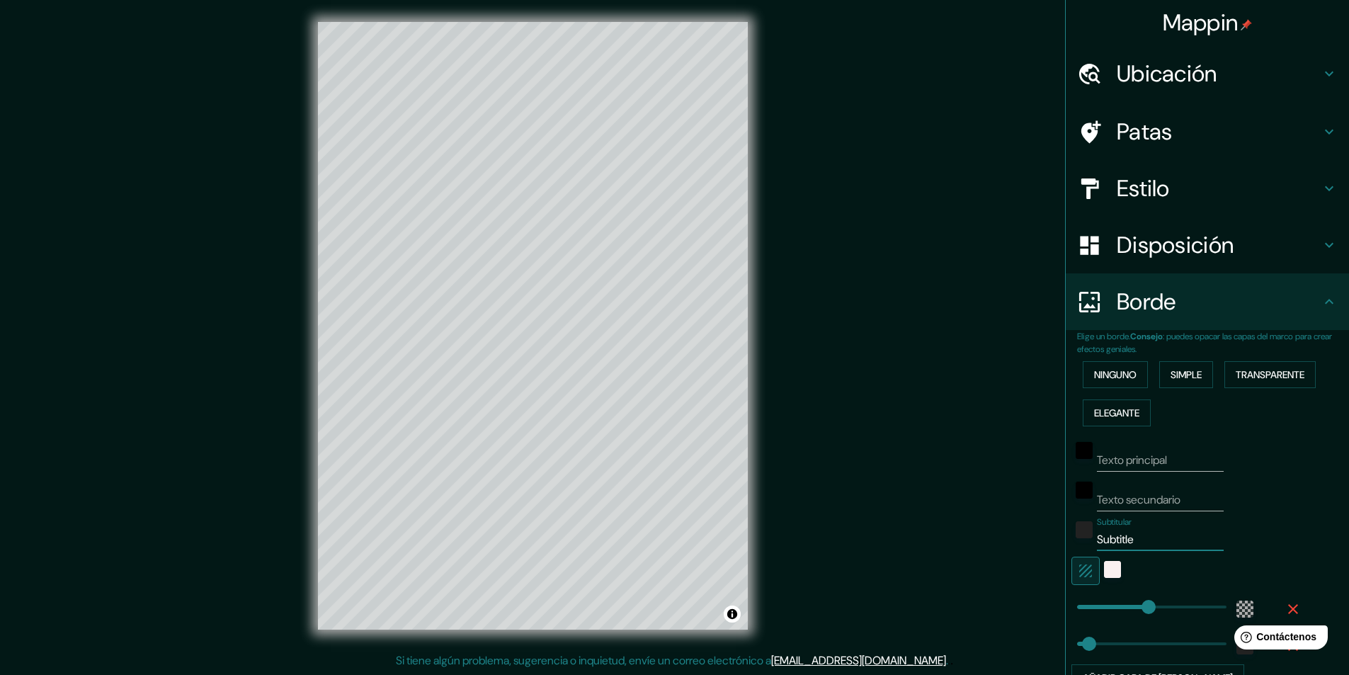
drag, startPoint x: 1156, startPoint y: 543, endPoint x: 1061, endPoint y: 547, distance: 95.0
click at [1071, 547] on div "Subtitular Subtitle" at bounding box center [1187, 534] width 232 height 34
type input "291"
type input "49"
click at [1292, 511] on div "Texto principal Texto secundario Subtitular Añadir capa de marco" at bounding box center [1190, 561] width 227 height 259
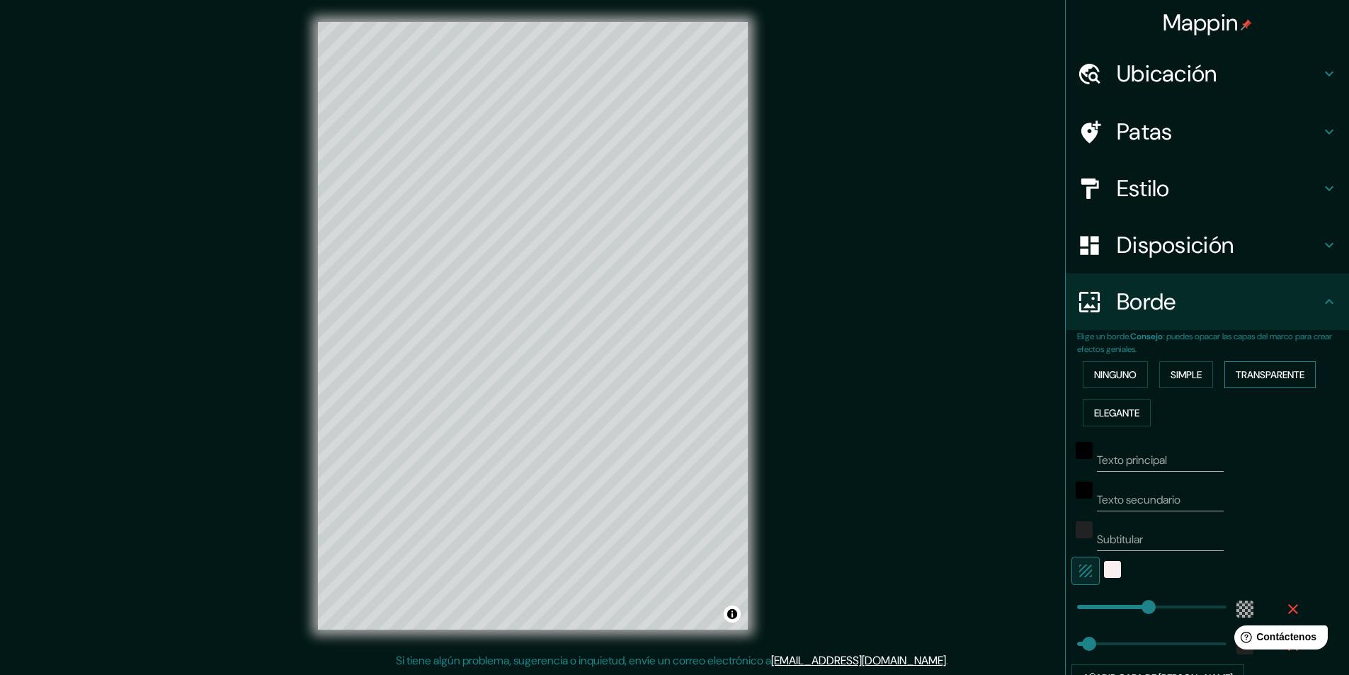
click at [1265, 377] on font "Transparente" at bounding box center [1270, 374] width 69 height 13
type input "291"
type input "49"
click at [1111, 402] on button "Elegante" at bounding box center [1117, 412] width 68 height 27
click at [1178, 370] on font "Simple" at bounding box center [1186, 374] width 31 height 13
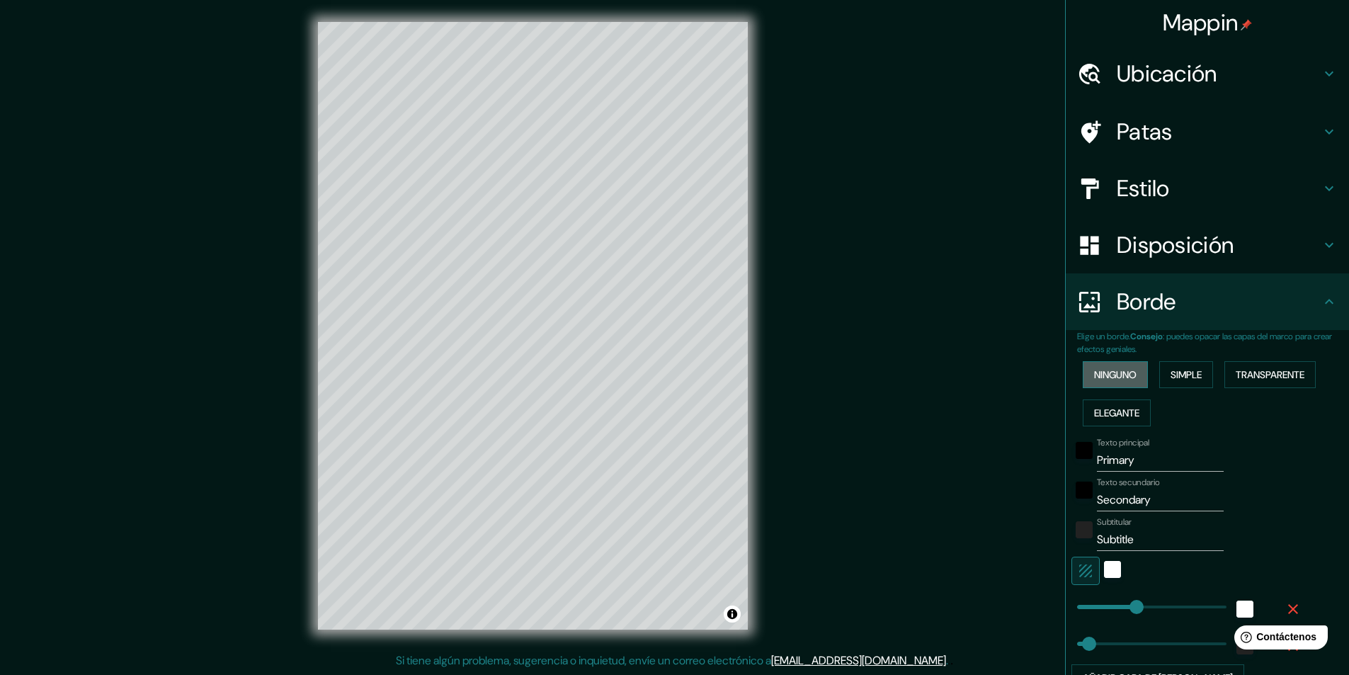
click at [1108, 368] on font "Ninguno" at bounding box center [1115, 374] width 42 height 18
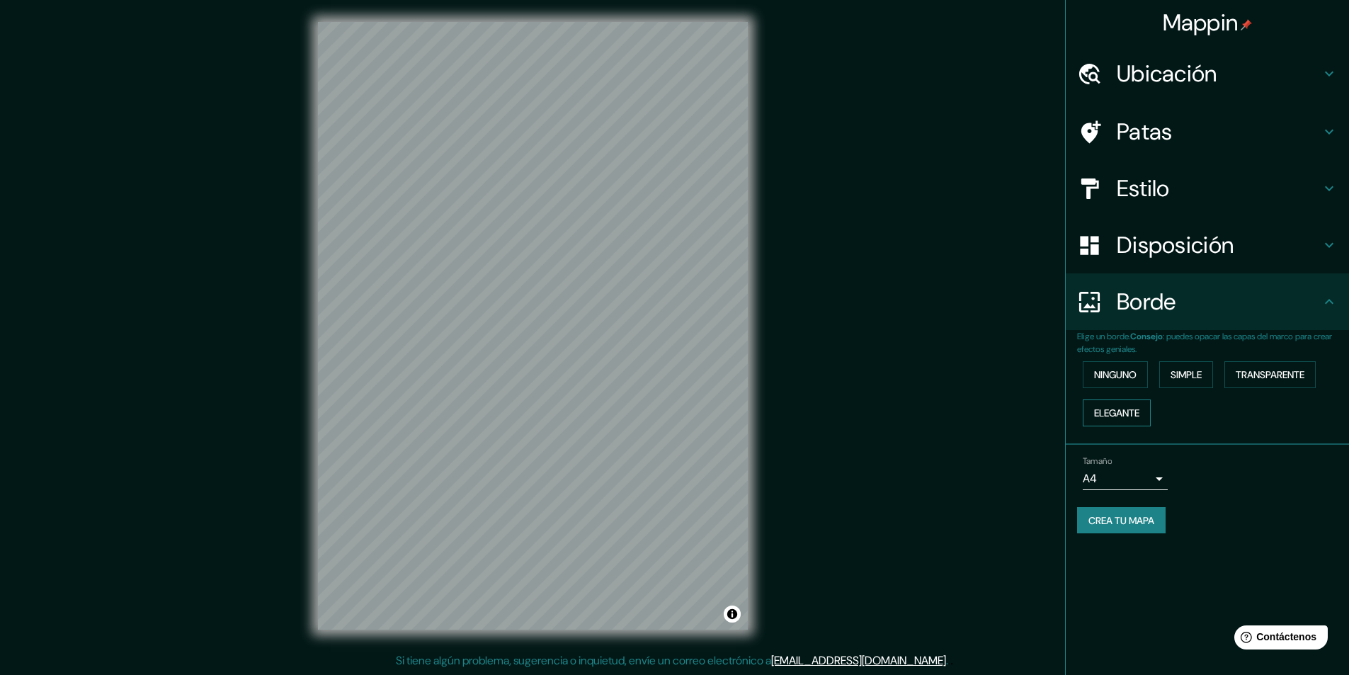
click at [1120, 409] on font "Elegante" at bounding box center [1116, 412] width 45 height 13
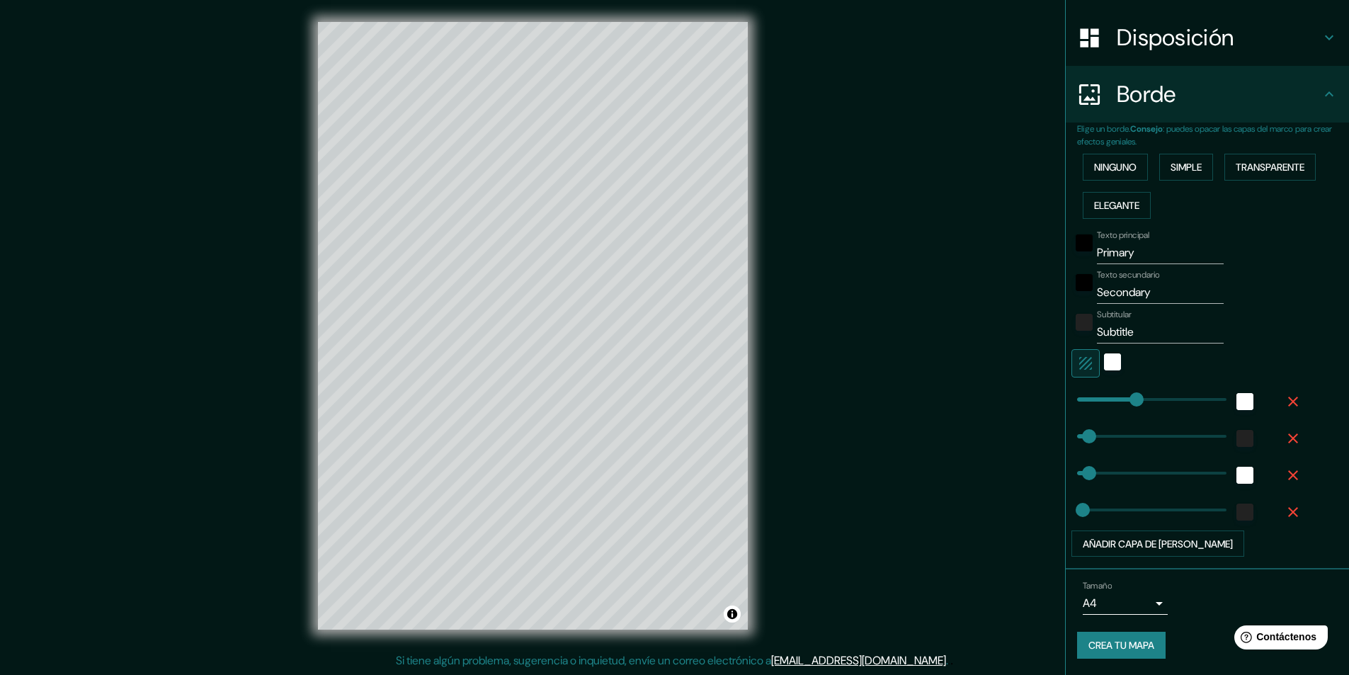
scroll to position [208, 0]
click at [1166, 542] on font "Añadir capa de [PERSON_NAME]" at bounding box center [1158, 543] width 150 height 13
type input "243"
type input "49"
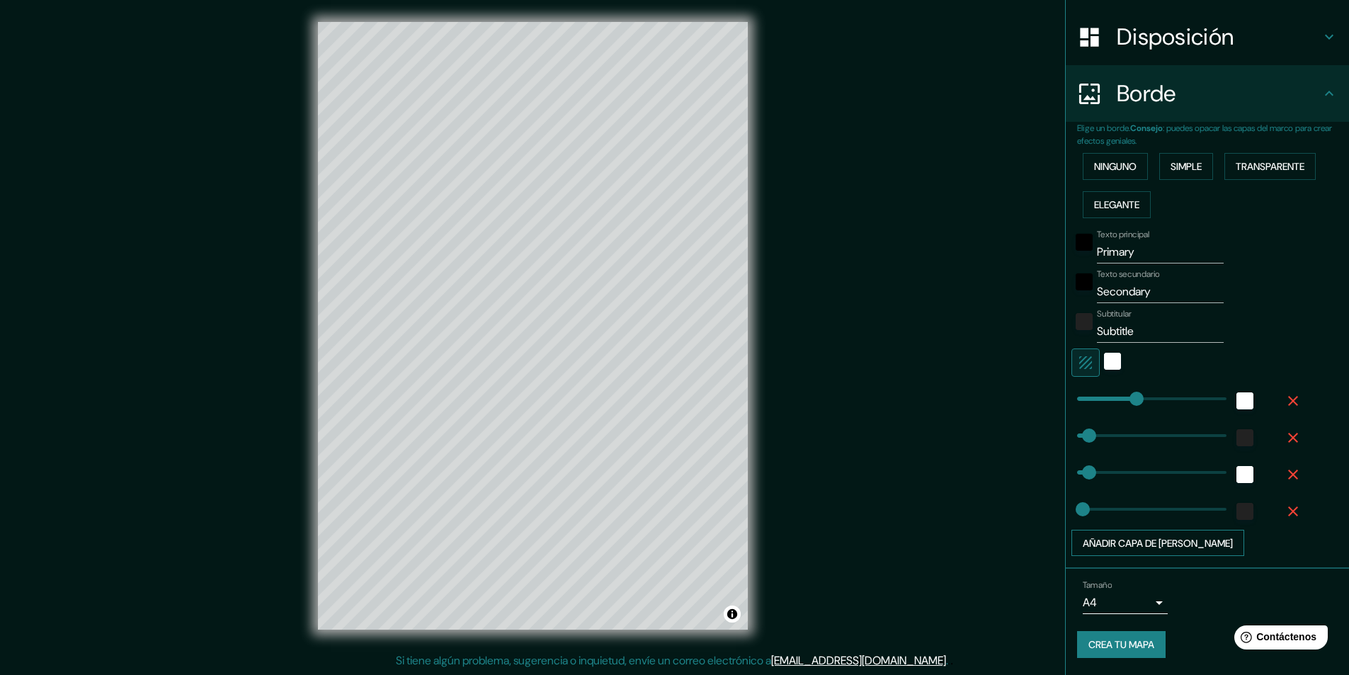
type input "24"
drag, startPoint x: 1165, startPoint y: 577, endPoint x: 1172, endPoint y: 578, distance: 7.1
click at [1165, 578] on div "Añadir capa de [PERSON_NAME]" at bounding box center [1187, 580] width 232 height 27
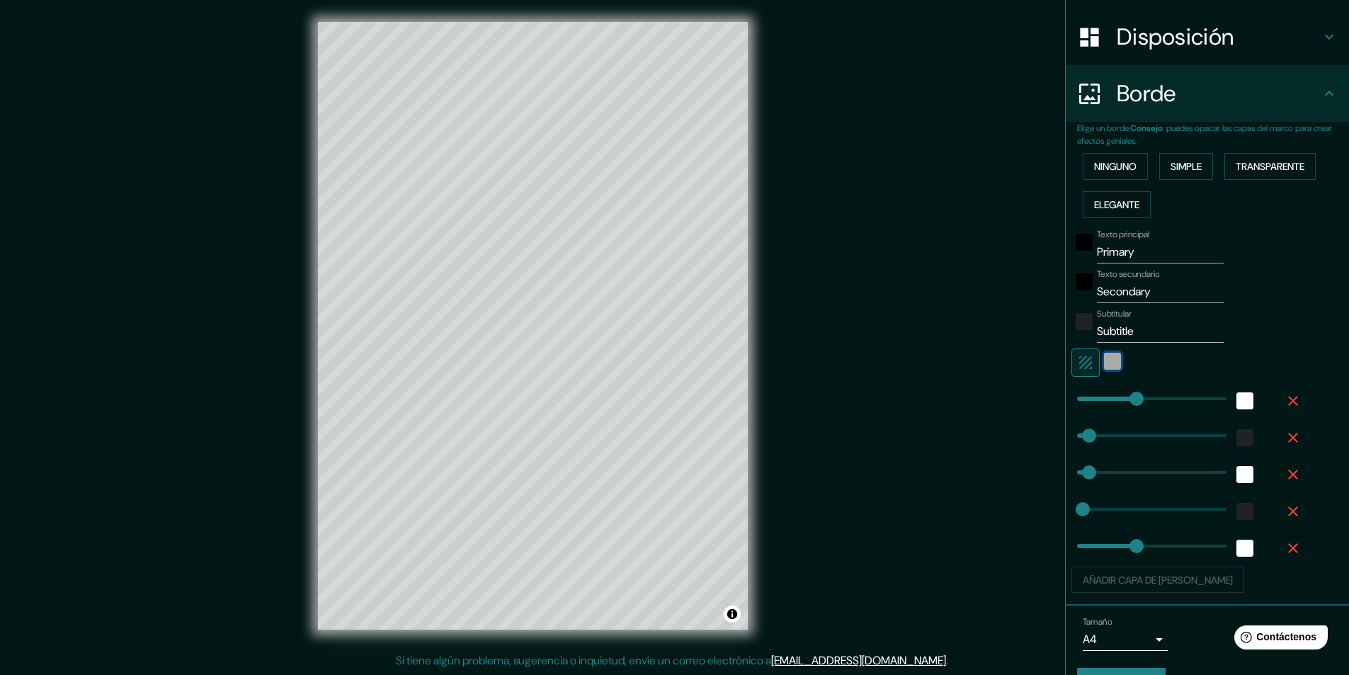
click at [1104, 357] on div "blanco" at bounding box center [1112, 361] width 17 height 17
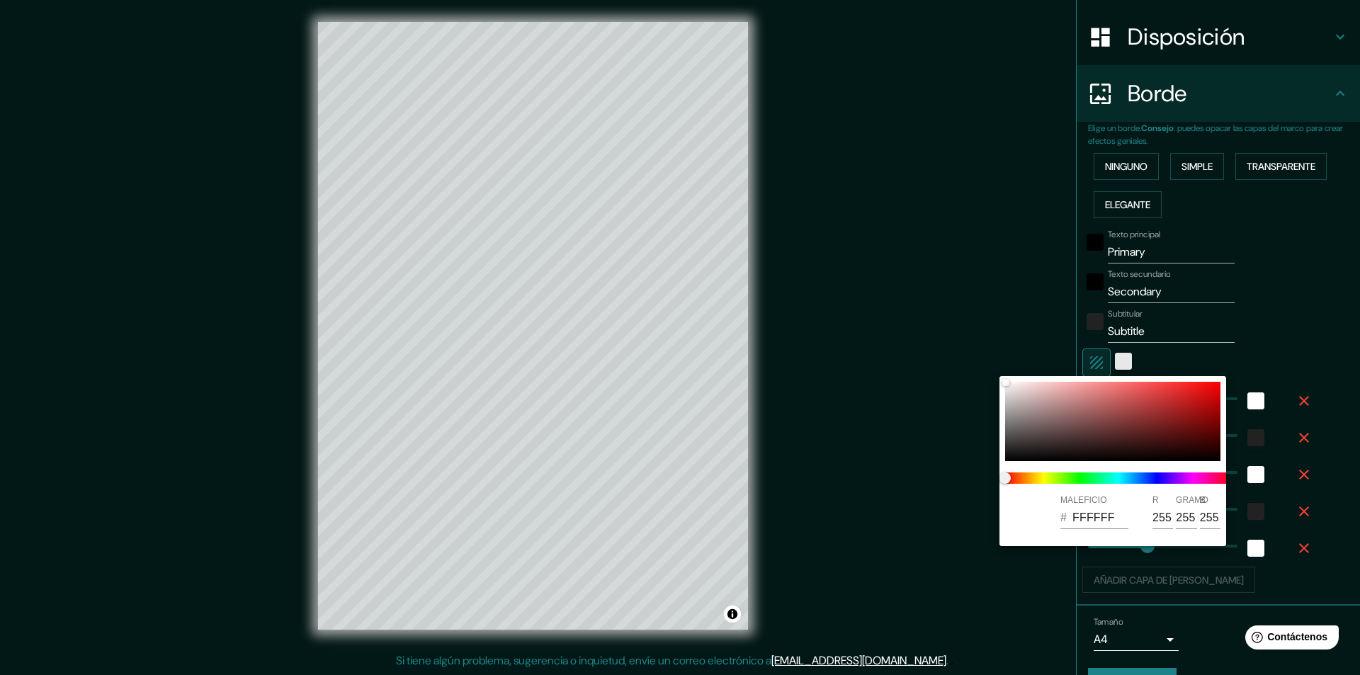
click at [1104, 357] on div at bounding box center [680, 337] width 1360 height 675
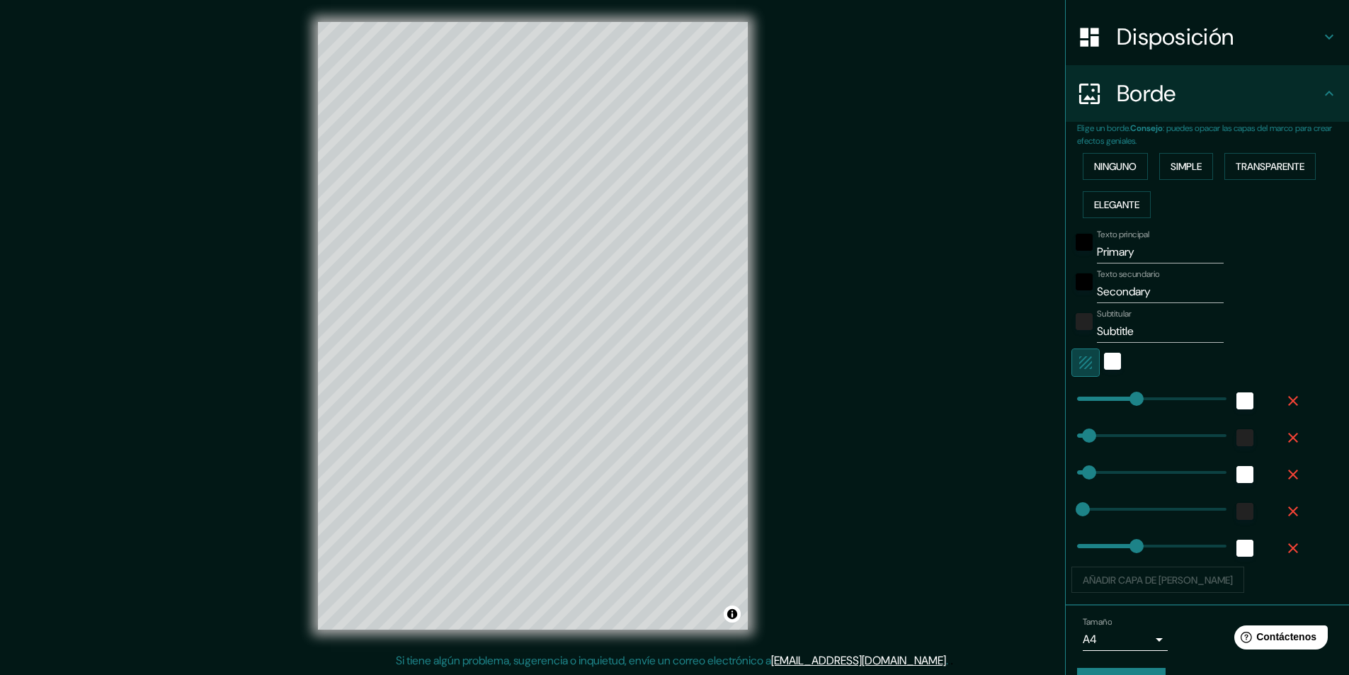
click at [1079, 360] on icon "button" at bounding box center [1085, 362] width 13 height 13
type input "243"
type input "49"
type input "24"
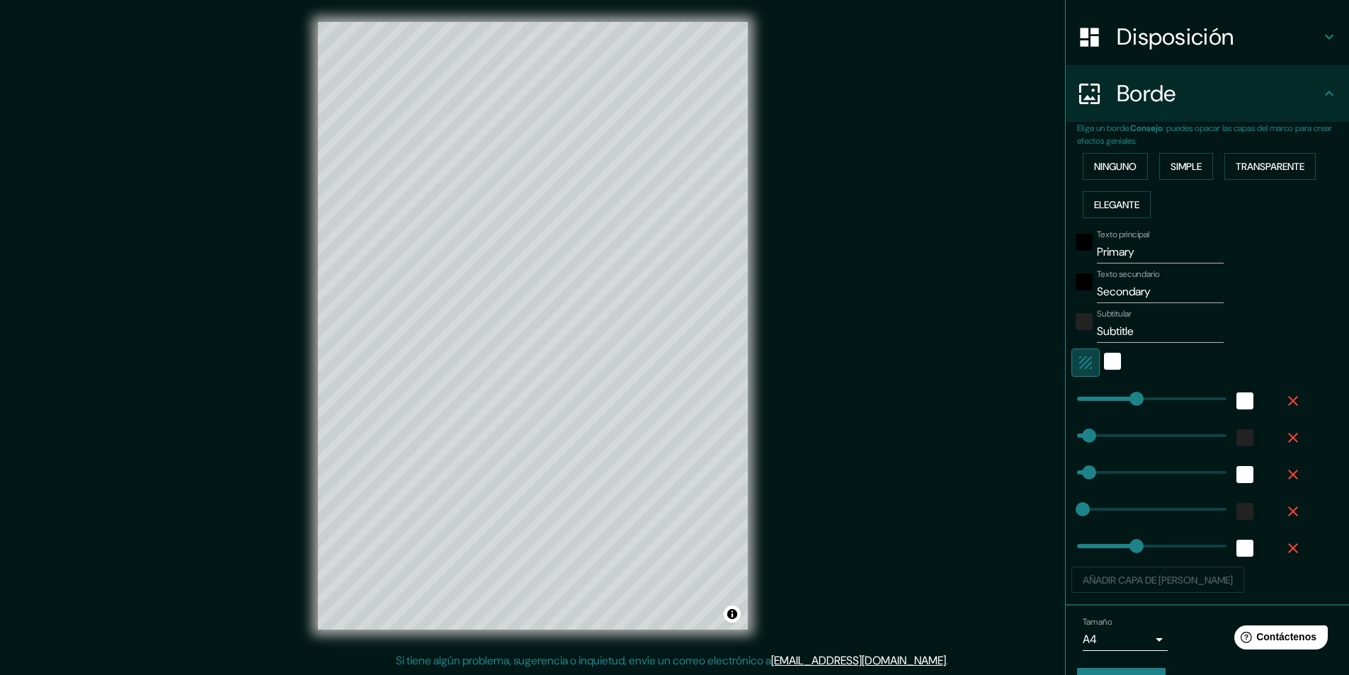
type input "243"
click at [1156, 582] on div "Añadir capa de [PERSON_NAME]" at bounding box center [1187, 580] width 232 height 27
click at [1120, 609] on li "Tamaño A4 single Crea tu mapa" at bounding box center [1207, 658] width 283 height 106
click at [1161, 574] on div "Añadir capa de [PERSON_NAME]" at bounding box center [1187, 580] width 232 height 27
click at [1285, 552] on icon "button" at bounding box center [1293, 548] width 17 height 17
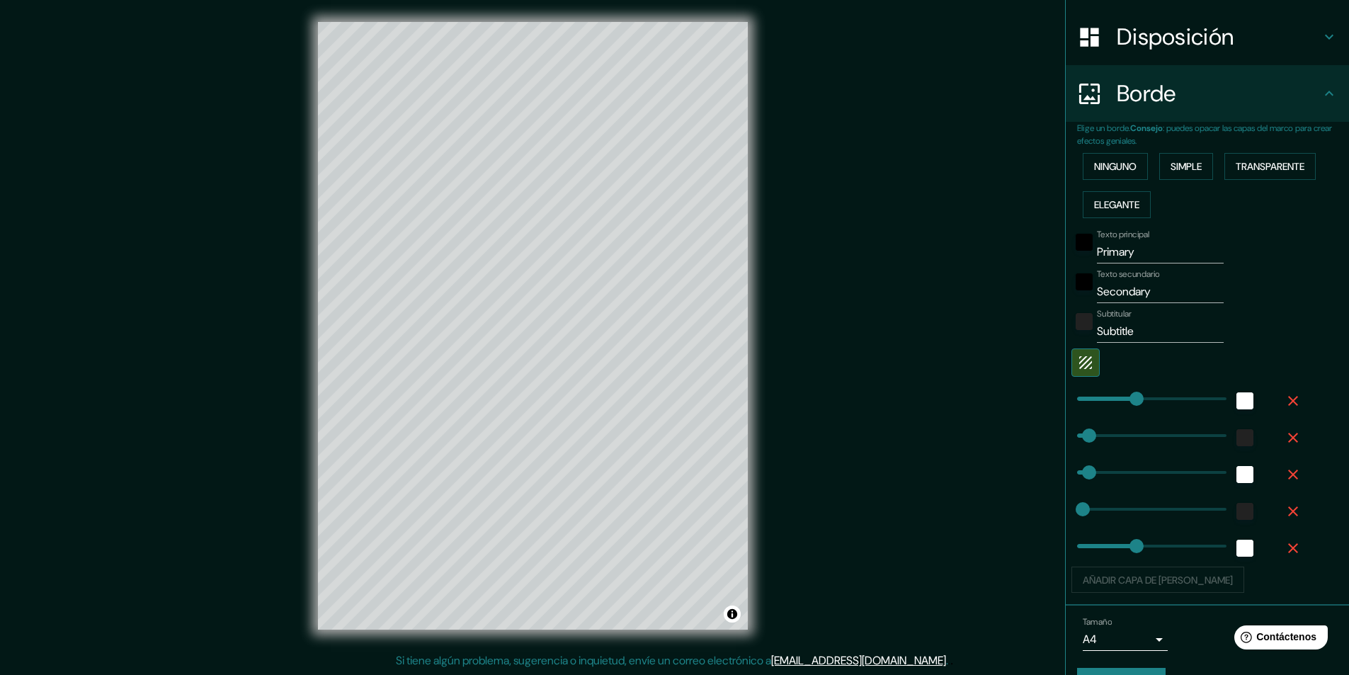
type input "243"
type input "49"
type input "24"
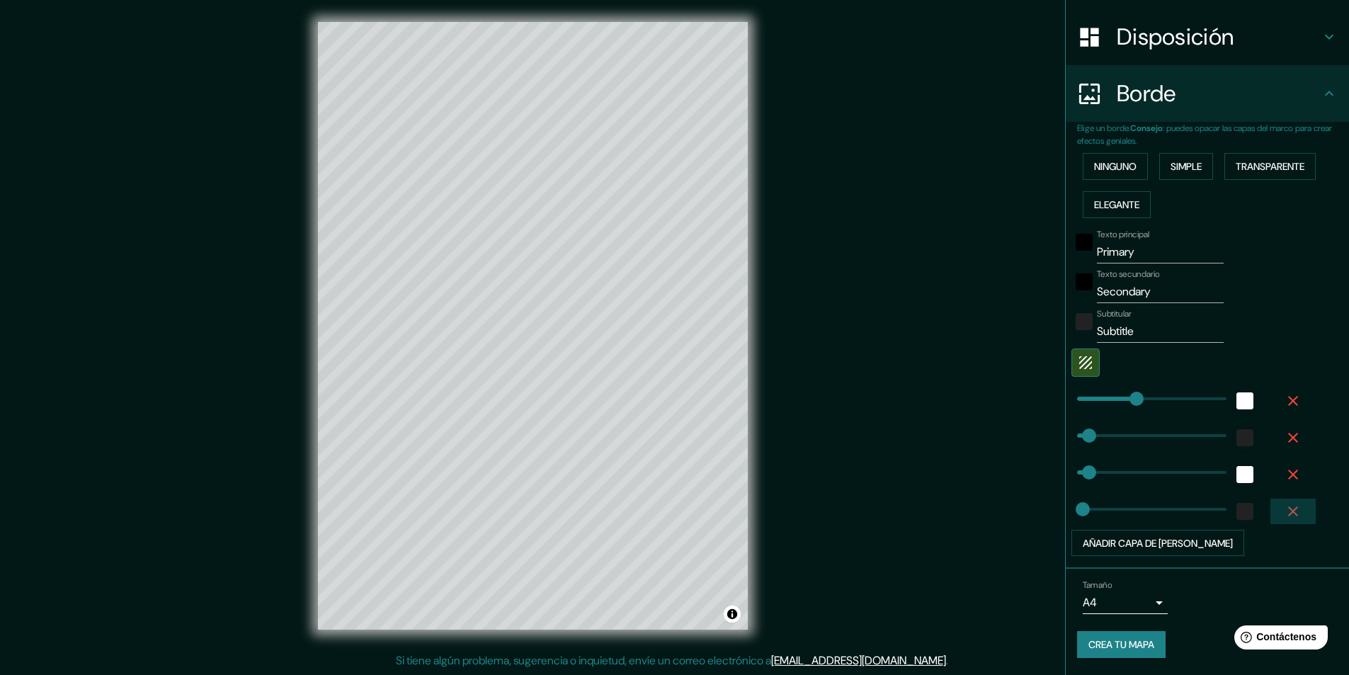
click at [1285, 512] on icon "button" at bounding box center [1293, 511] width 17 height 17
type input "243"
type input "49"
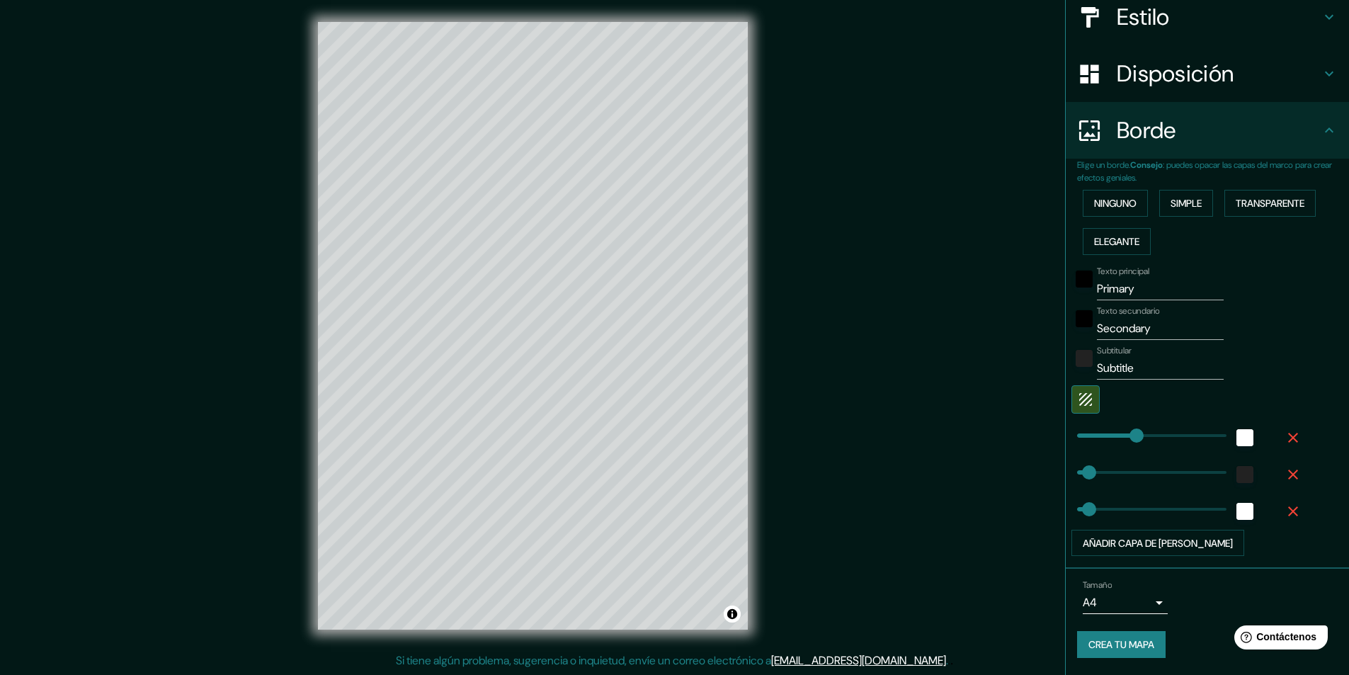
click at [1284, 464] on button "button" at bounding box center [1292, 474] width 45 height 25
type input "243"
type input "49"
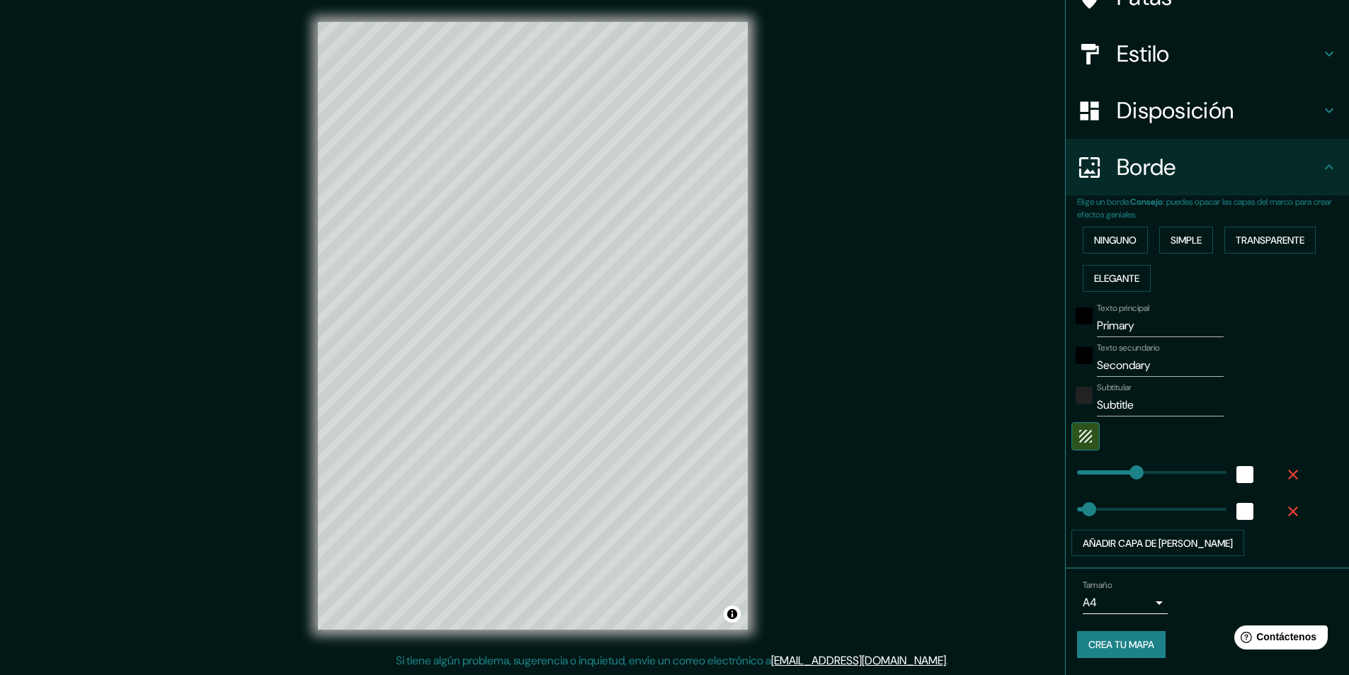
scroll to position [135, 0]
click at [1284, 493] on div at bounding box center [1187, 508] width 232 height 31
click at [1280, 483] on button "button" at bounding box center [1292, 474] width 45 height 25
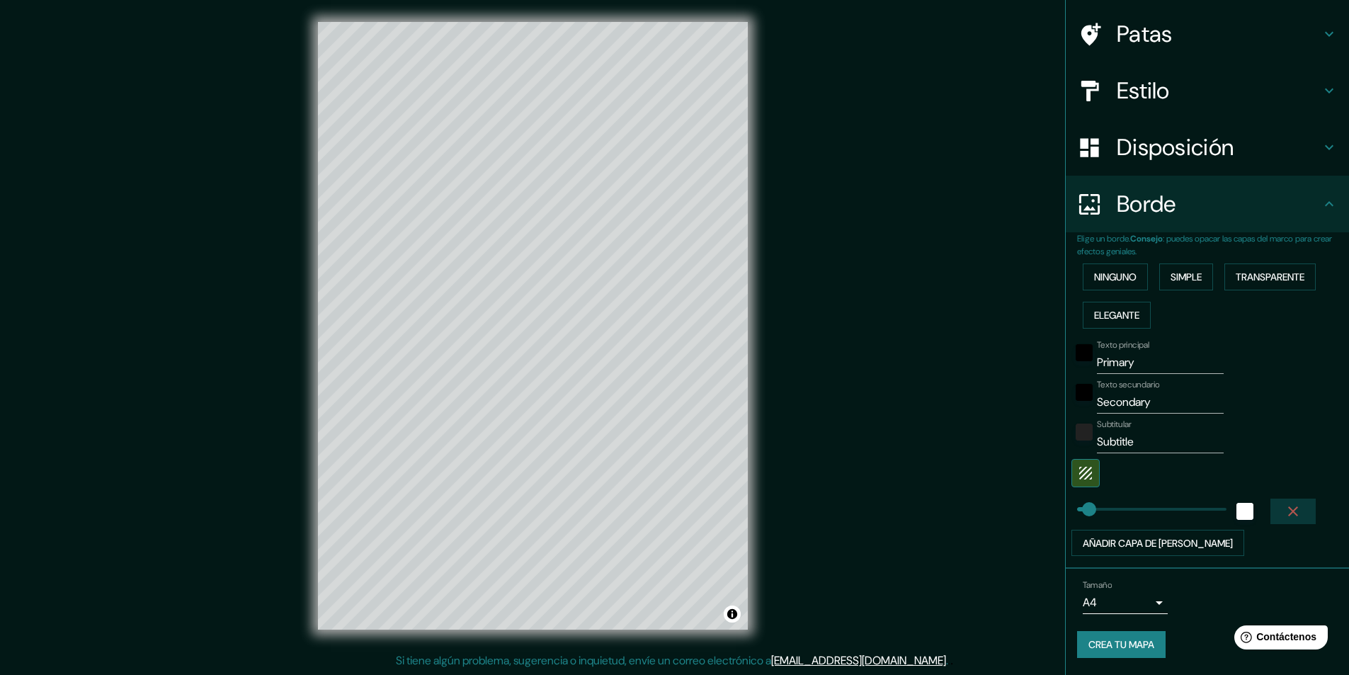
click at [1289, 508] on icon "button" at bounding box center [1293, 511] width 17 height 17
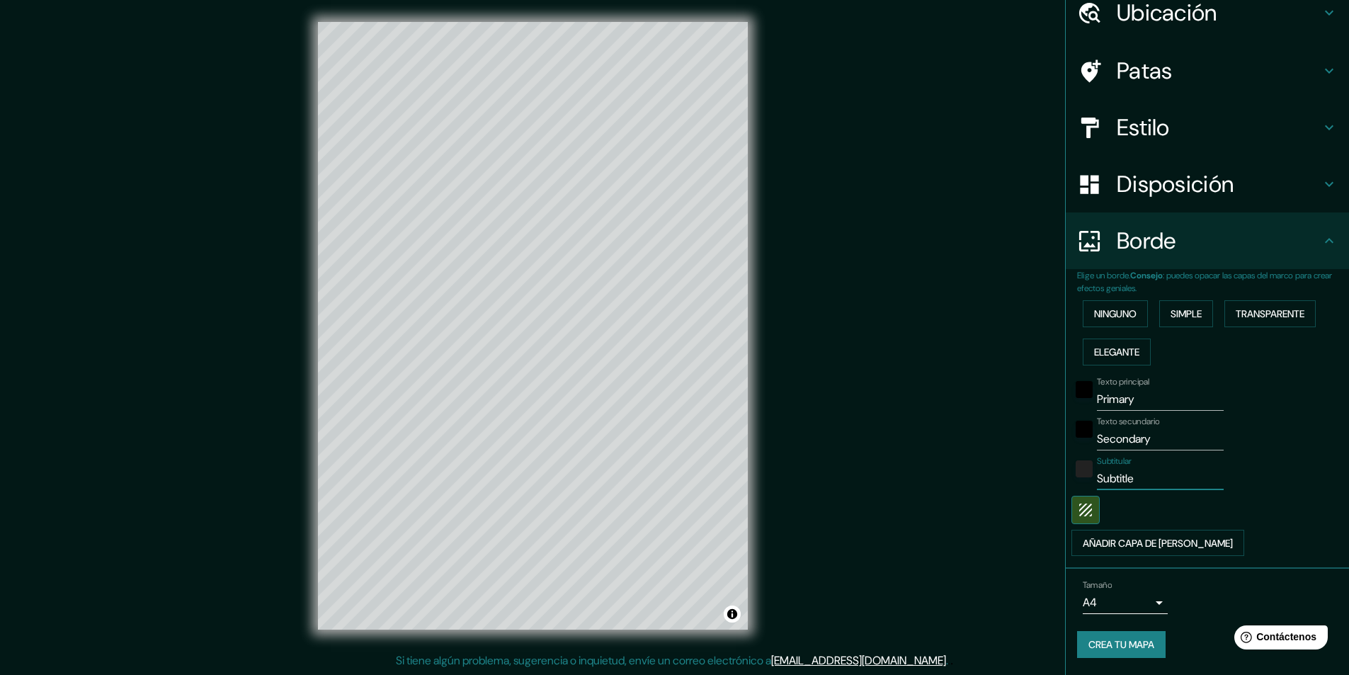
click at [1154, 483] on input "Subtitle" at bounding box center [1160, 478] width 127 height 23
drag, startPoint x: 1155, startPoint y: 483, endPoint x: 964, endPoint y: 486, distance: 190.5
click at [955, 491] on div "Mappin Ubicación Huancayo, [GEOGRAPHIC_DATA], [GEOGRAPHIC_DATA] Patas Estilo Di…" at bounding box center [674, 337] width 1349 height 676
drag, startPoint x: 1161, startPoint y: 444, endPoint x: 1036, endPoint y: 443, distance: 124.6
click at [1036, 443] on div "Mappin Ubicación Huancayo, [GEOGRAPHIC_DATA], [GEOGRAPHIC_DATA] Patas Estilo Di…" at bounding box center [674, 337] width 1349 height 676
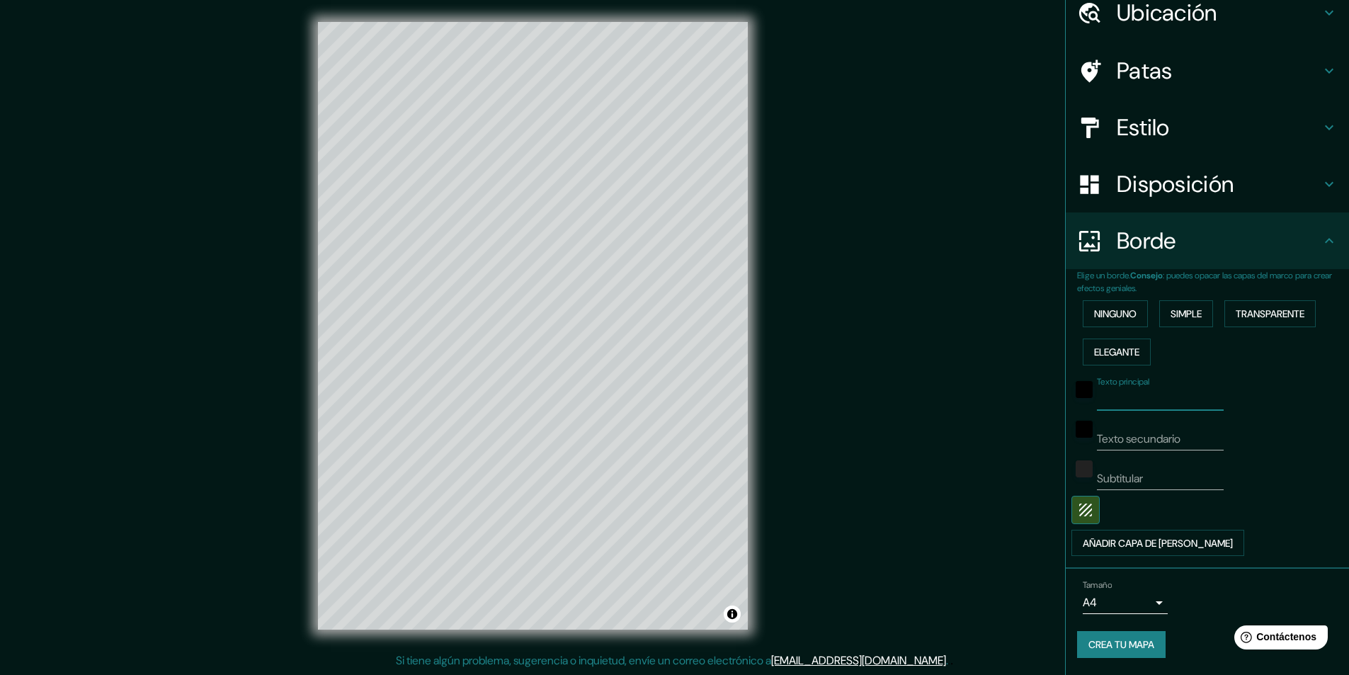
drag, startPoint x: 1151, startPoint y: 396, endPoint x: 1054, endPoint y: 421, distance: 99.6
click at [974, 413] on div "Mappin Ubicación Huancayo, [GEOGRAPHIC_DATA], [GEOGRAPHIC_DATA] Patas Estilo Di…" at bounding box center [674, 337] width 1349 height 676
click at [1270, 427] on div "Texto secundario" at bounding box center [1187, 433] width 232 height 34
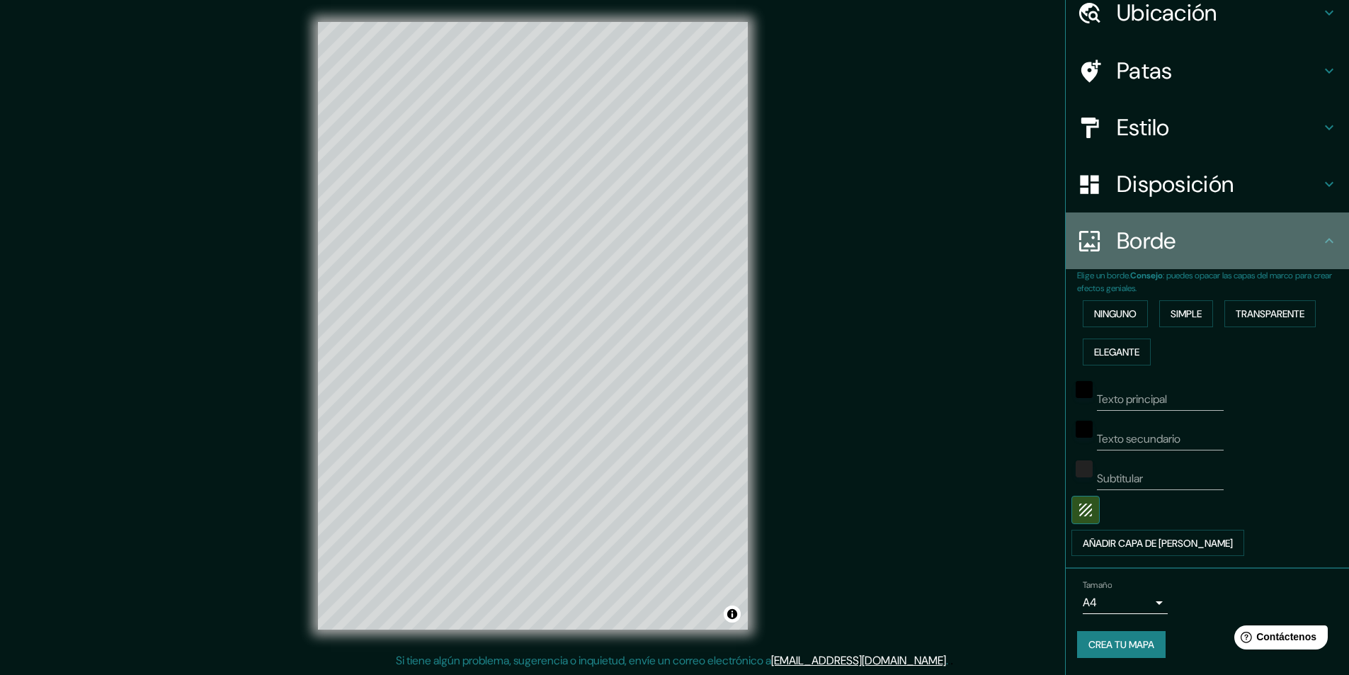
click at [1251, 231] on h4 "Borde" at bounding box center [1219, 241] width 204 height 28
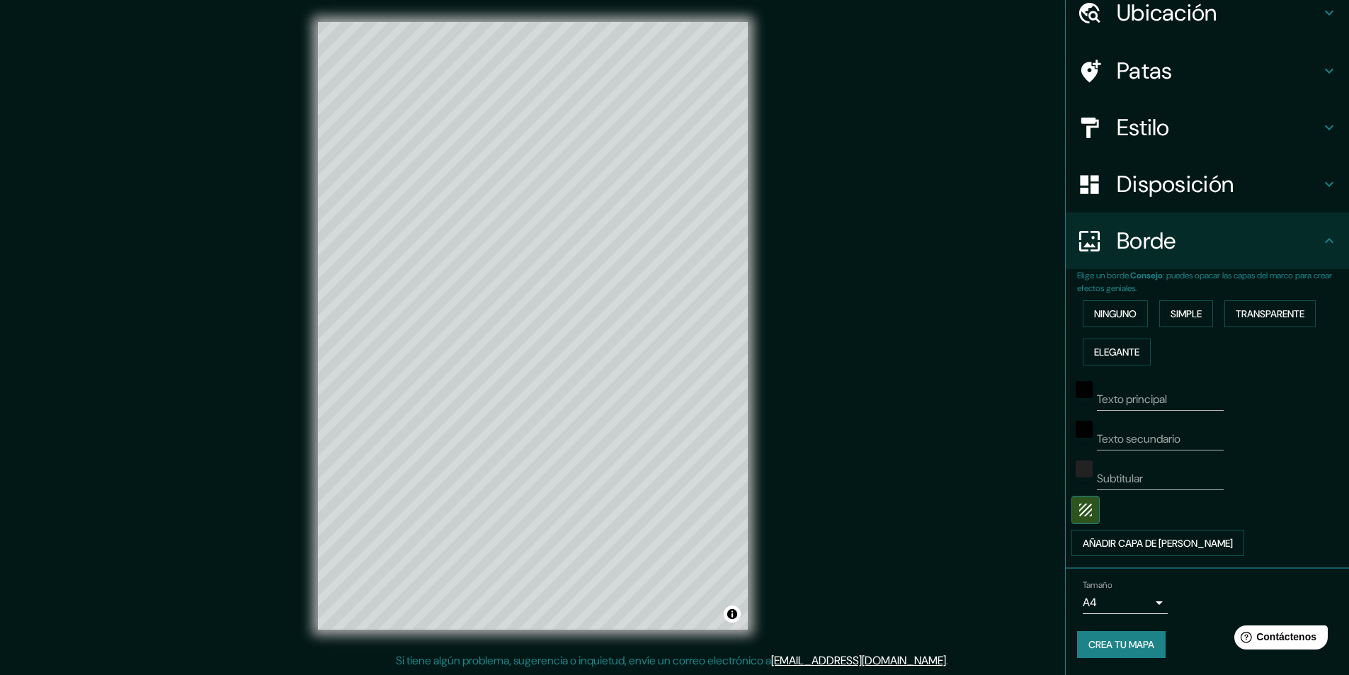
click at [1250, 197] on h4 "Disposición" at bounding box center [1219, 184] width 204 height 28
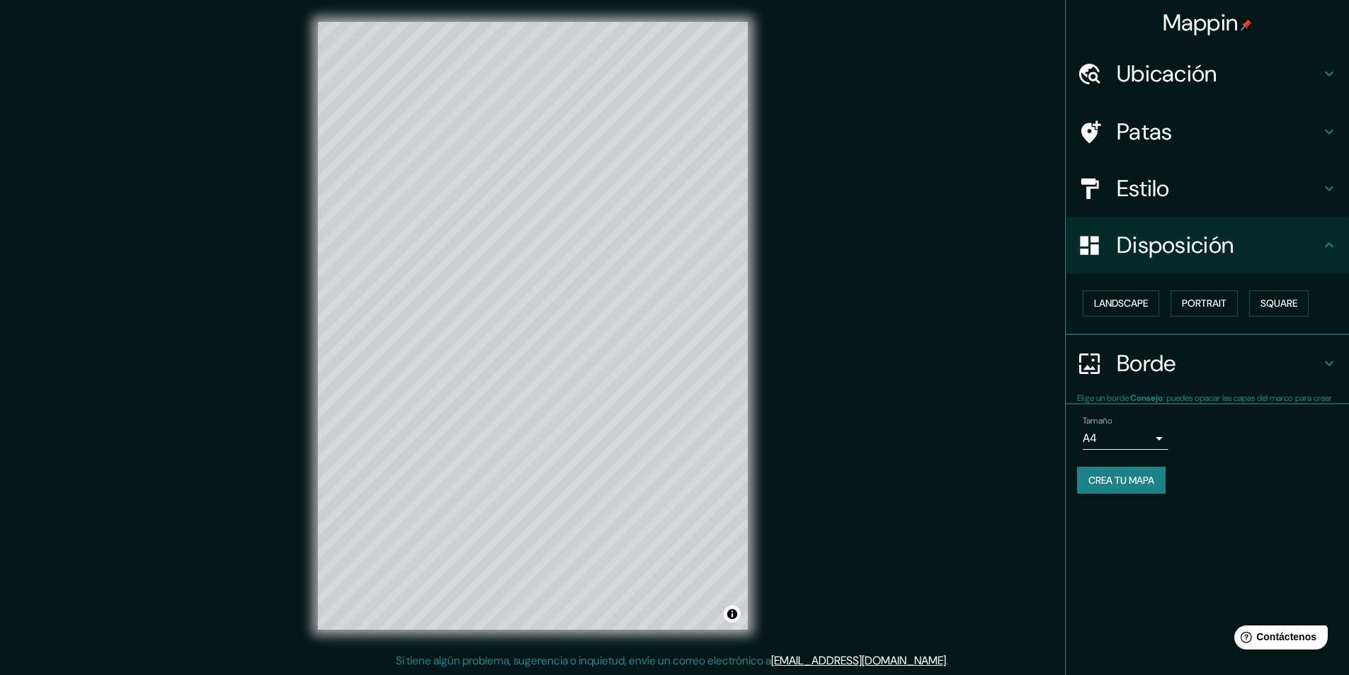
scroll to position [0, 0]
click at [1105, 300] on font "Paisaje" at bounding box center [1111, 303] width 35 height 13
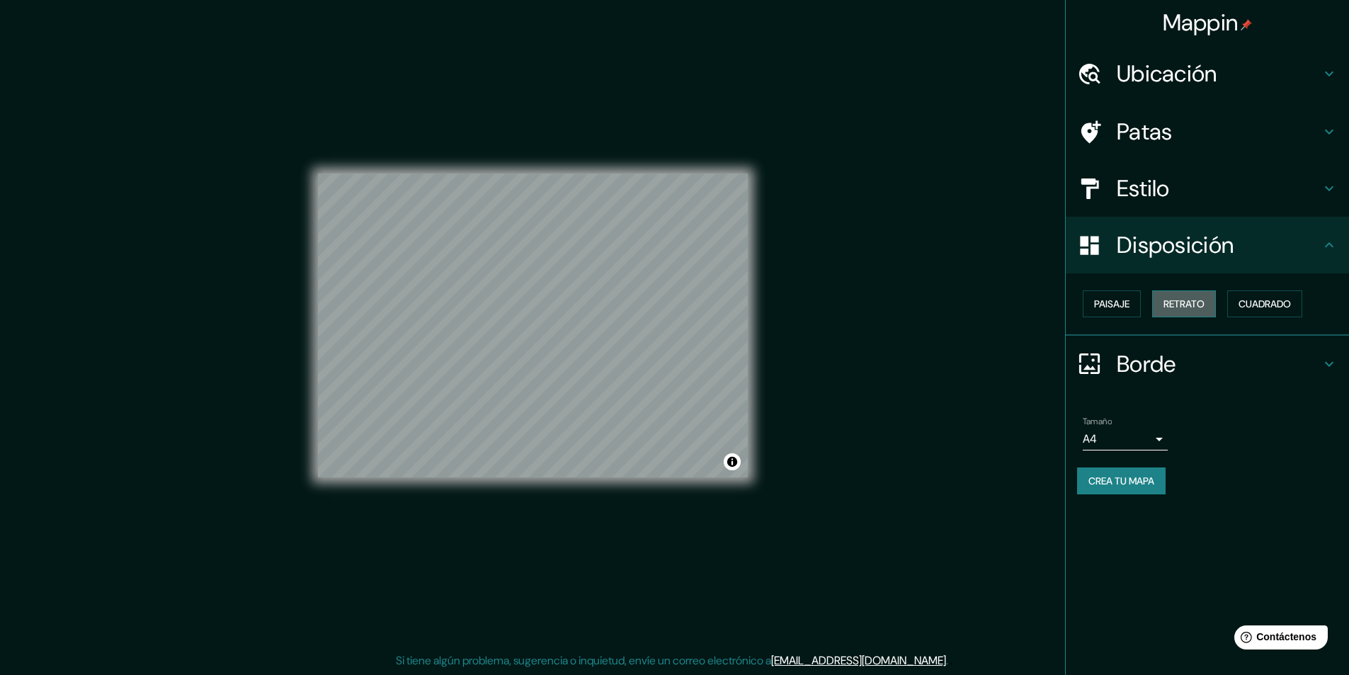
click at [1181, 314] on button "Retrato" at bounding box center [1184, 303] width 64 height 27
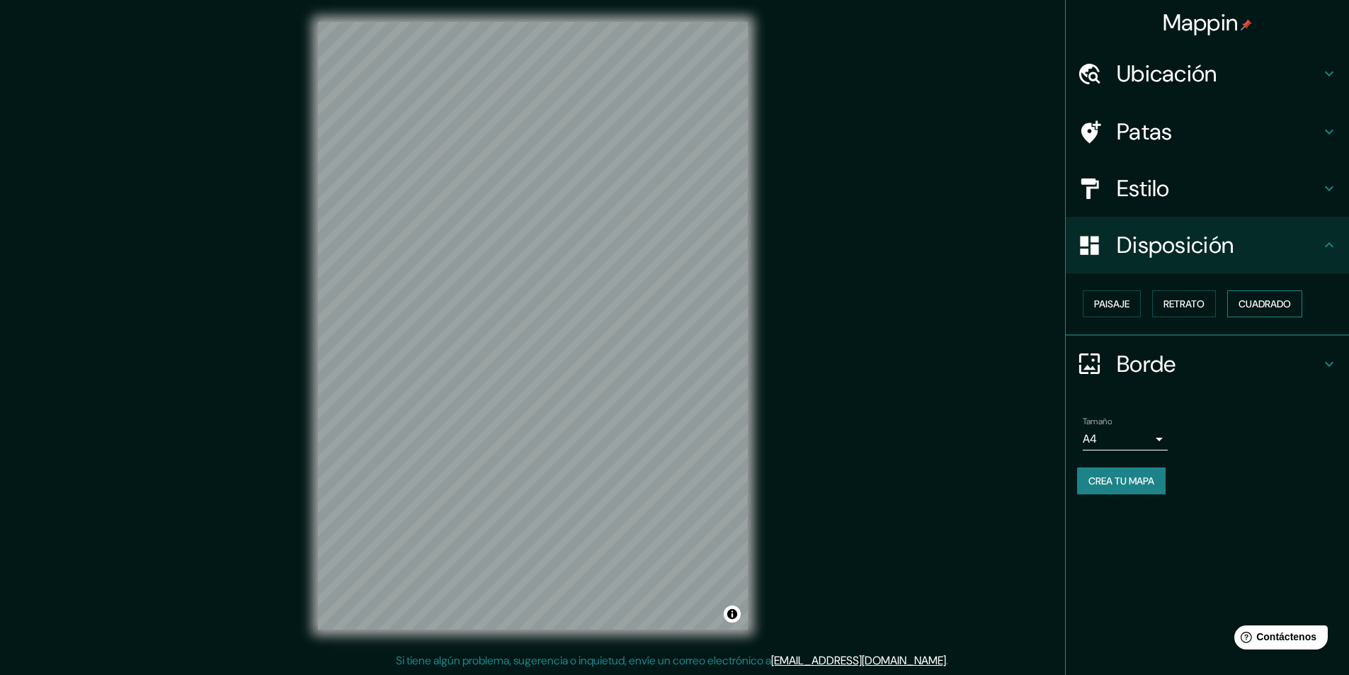
click at [1286, 302] on font "Cuadrado" at bounding box center [1265, 303] width 52 height 13
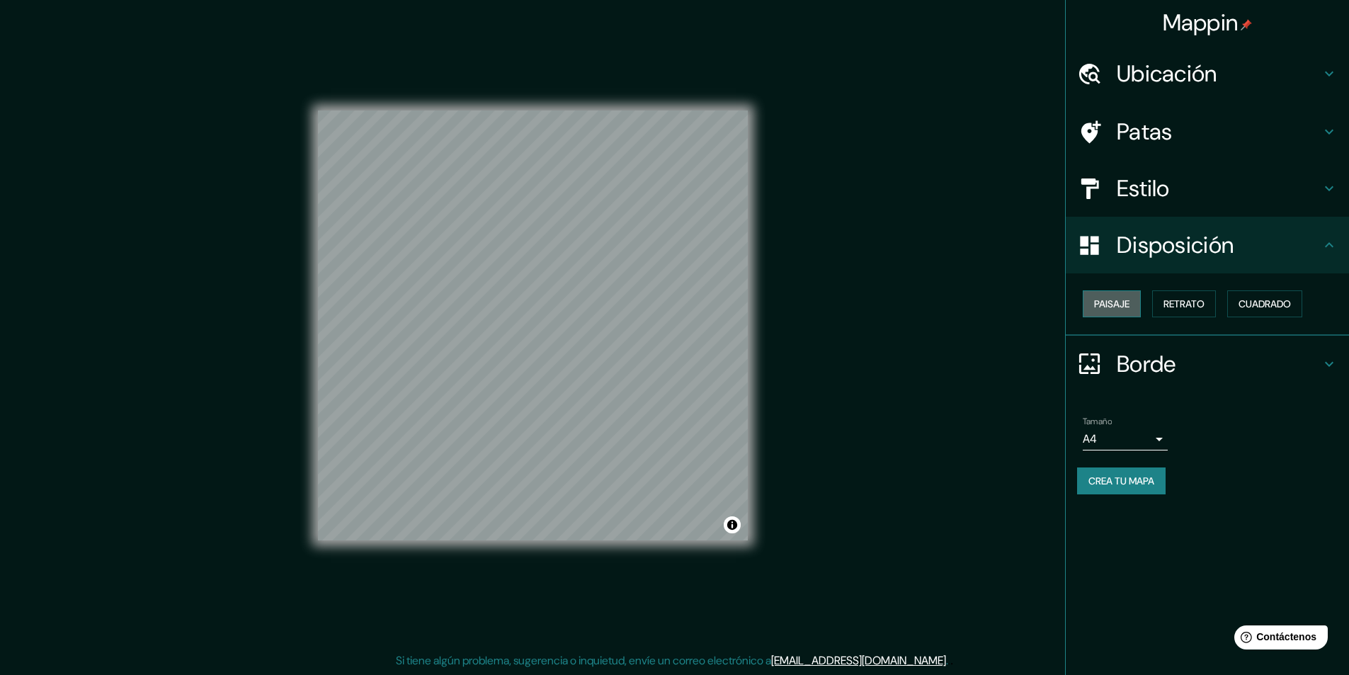
click at [1118, 295] on button "Paisaje" at bounding box center [1112, 303] width 58 height 27
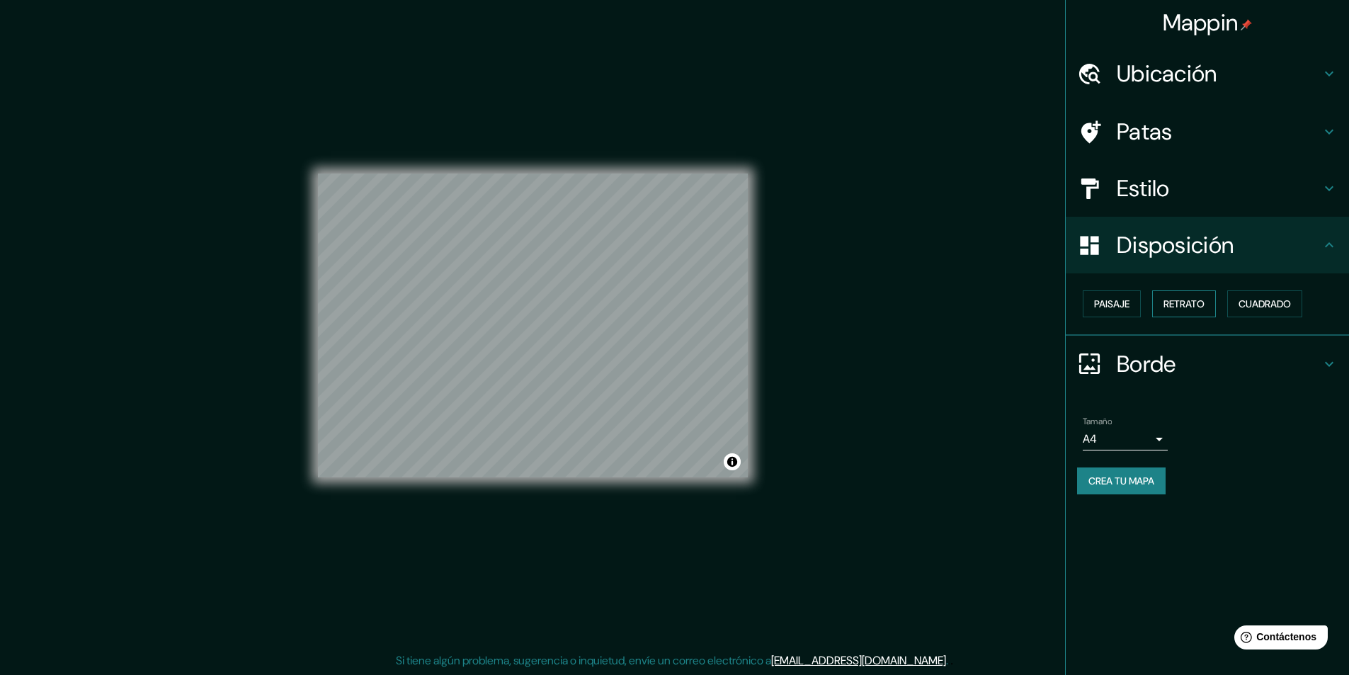
click at [1194, 311] on font "Retrato" at bounding box center [1183, 304] width 41 height 18
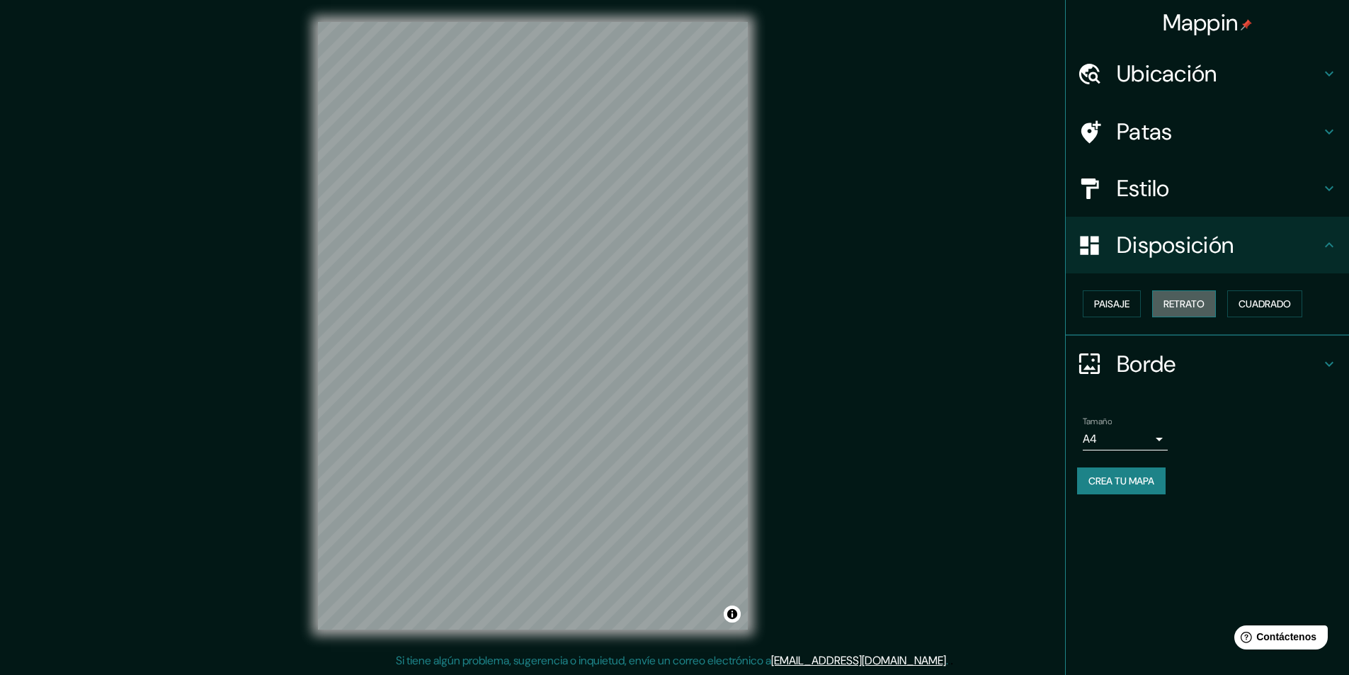
click at [1200, 317] on button "Retrato" at bounding box center [1184, 303] width 64 height 27
click at [1216, 195] on h4 "Estilo" at bounding box center [1219, 188] width 204 height 28
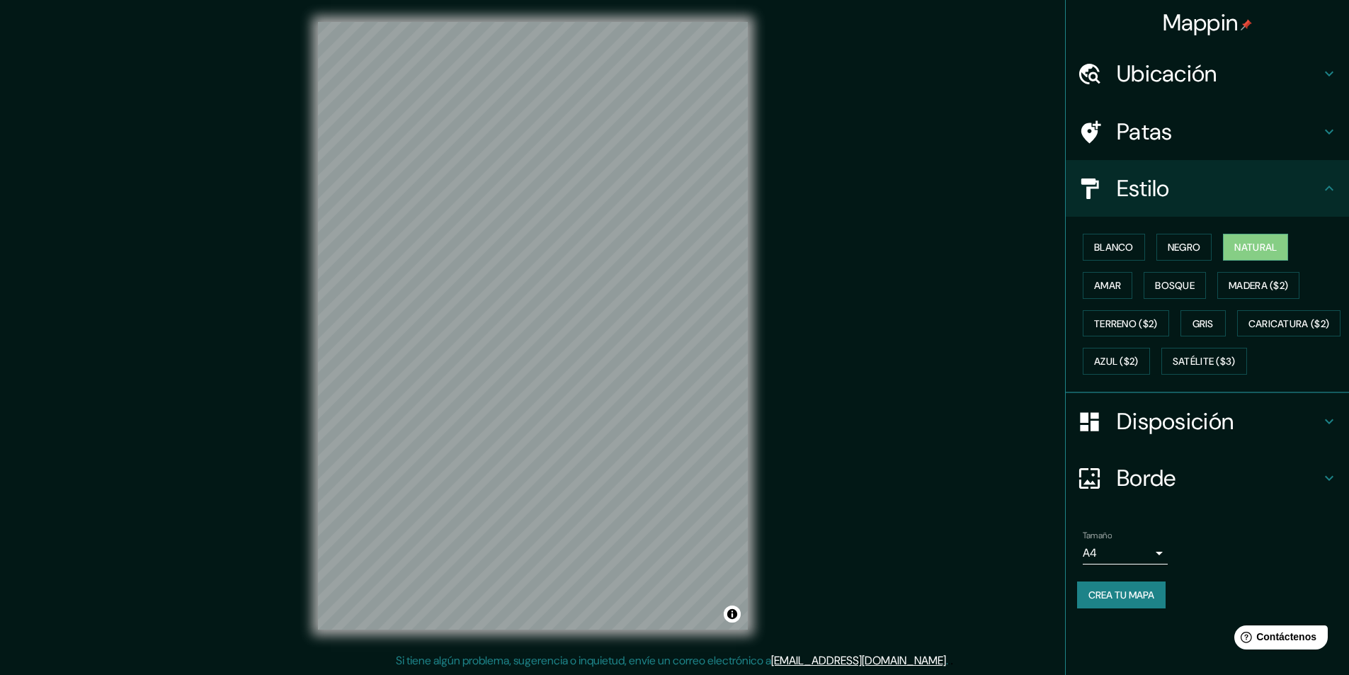
click at [1218, 191] on h4 "Estilo" at bounding box center [1219, 188] width 204 height 28
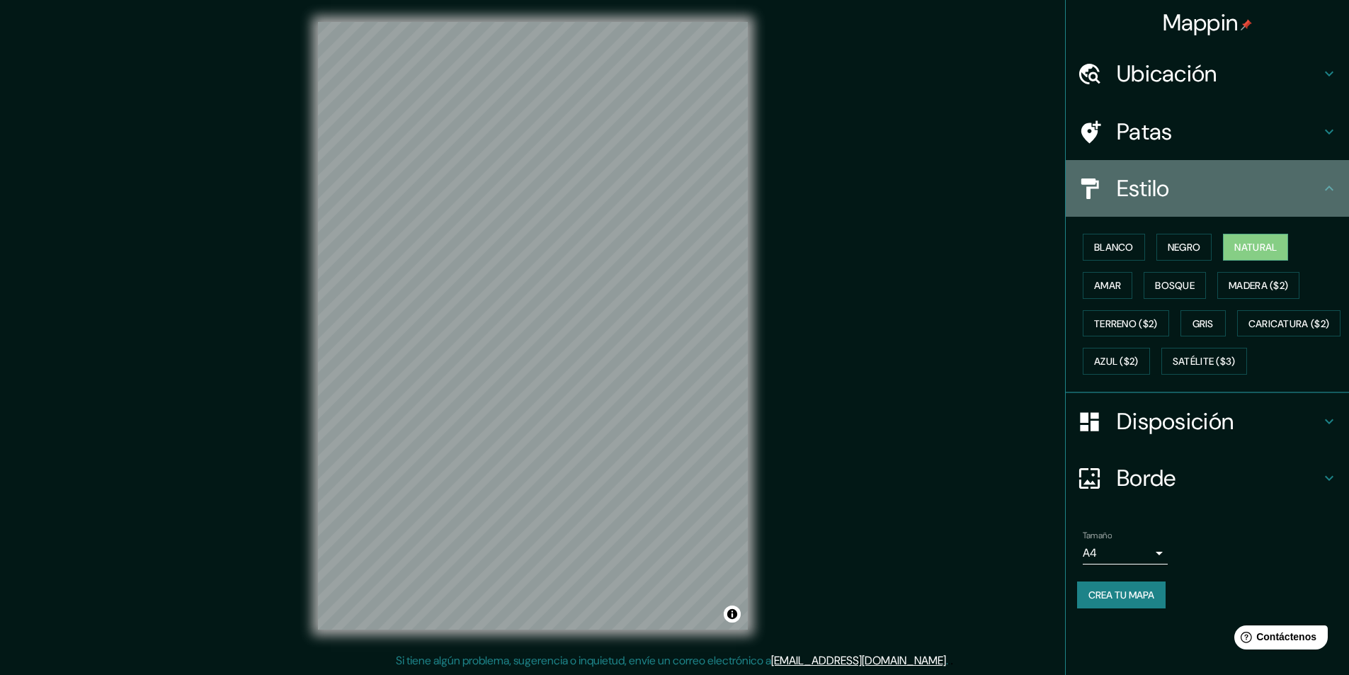
click at [1323, 185] on icon at bounding box center [1329, 188] width 17 height 17
